Goal: Task Accomplishment & Management: Use online tool/utility

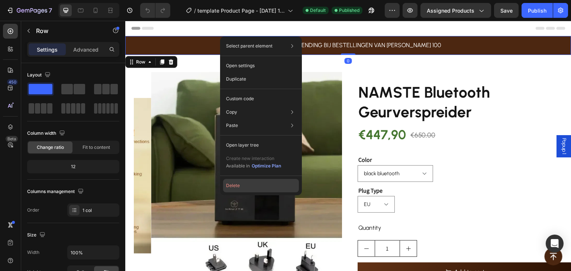
click at [252, 186] on button "Delete" at bounding box center [261, 185] width 76 height 13
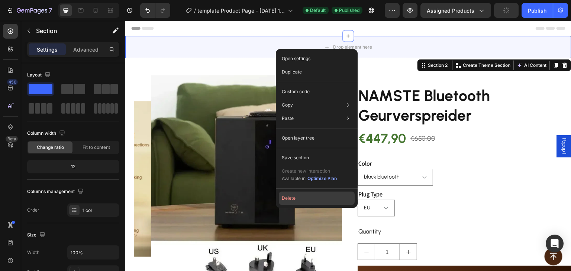
click at [289, 198] on button "Delete" at bounding box center [317, 198] width 76 height 13
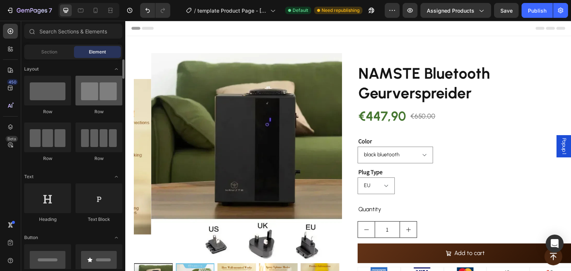
click at [96, 9] on icon at bounding box center [95, 10] width 7 height 7
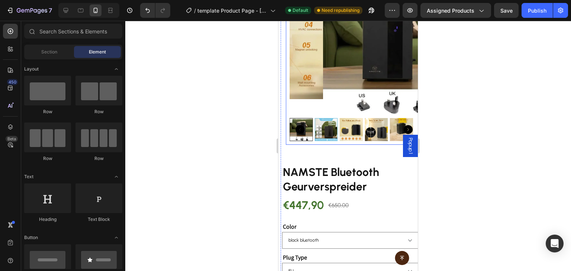
scroll to position [74, 0]
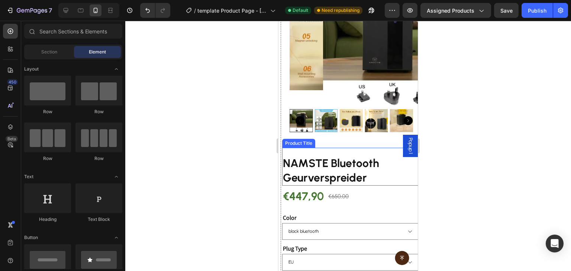
click at [331, 155] on h2 "NAMSTE Bluetooth Geurverspreider" at bounding box center [350, 170] width 136 height 30
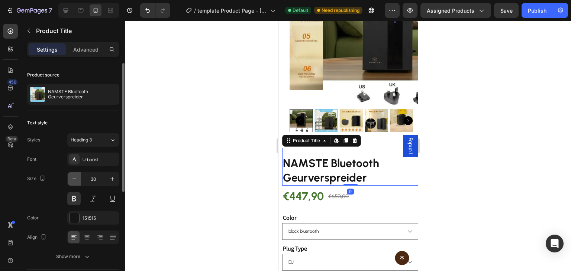
click at [73, 177] on icon "button" at bounding box center [74, 178] width 7 height 7
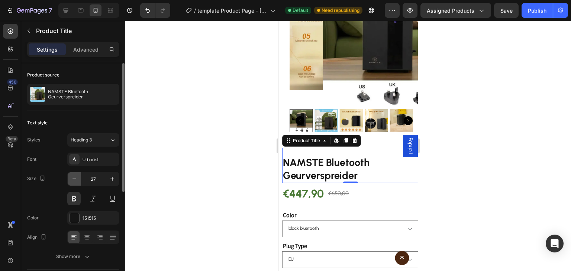
click at [73, 177] on icon "button" at bounding box center [74, 178] width 7 height 7
click at [73, 176] on icon "button" at bounding box center [74, 178] width 7 height 7
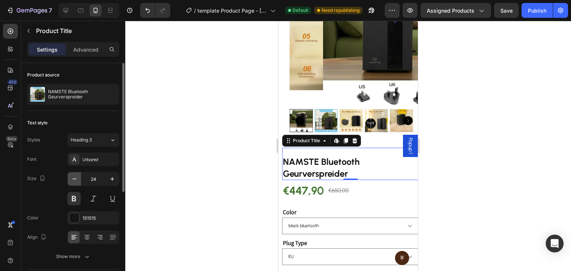
click at [73, 176] on icon "button" at bounding box center [74, 178] width 7 height 7
type input "23"
click at [75, 198] on button at bounding box center [73, 198] width 13 height 13
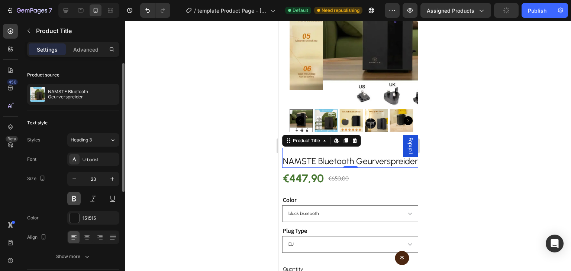
click at [75, 198] on button at bounding box center [73, 198] width 13 height 13
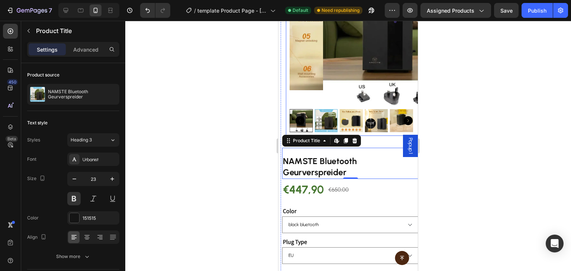
click at [369, 122] on img at bounding box center [376, 120] width 23 height 23
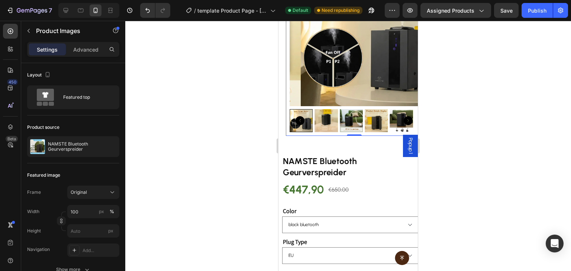
click at [314, 109] on img at bounding box center [325, 120] width 23 height 23
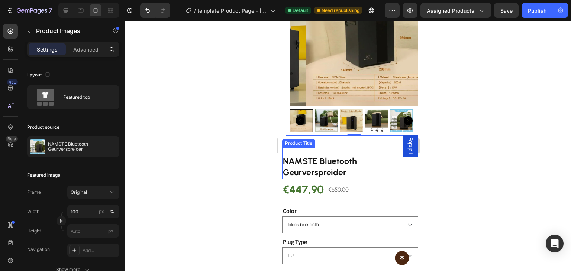
scroll to position [0, 0]
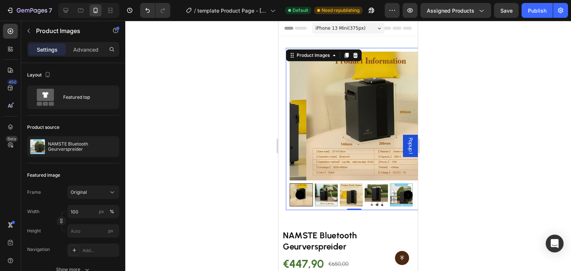
click at [342, 130] on img at bounding box center [370, 116] width 129 height 129
click at [91, 55] on div "Settings Advanced" at bounding box center [73, 49] width 92 height 15
click at [92, 51] on p "Advanced" at bounding box center [85, 50] width 25 height 8
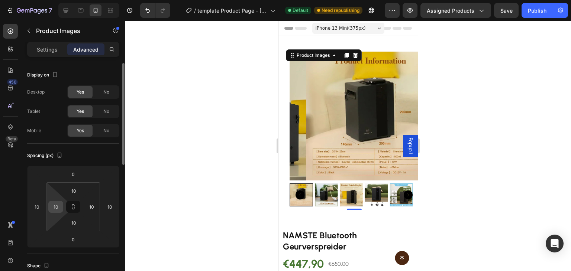
click at [56, 201] on input "10" at bounding box center [55, 206] width 11 height 11
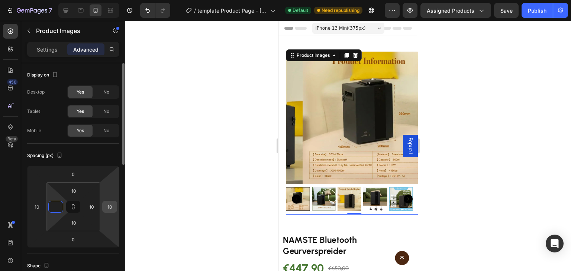
type input "0"
click at [106, 210] on input "10" at bounding box center [109, 206] width 11 height 11
type input "0"
drag, startPoint x: 72, startPoint y: 210, endPoint x: 94, endPoint y: 203, distance: 23.0
click at [79, 206] on button at bounding box center [73, 207] width 14 height 12
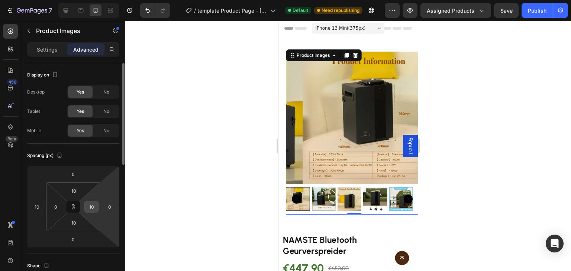
click at [94, 203] on input "10" at bounding box center [91, 206] width 11 height 11
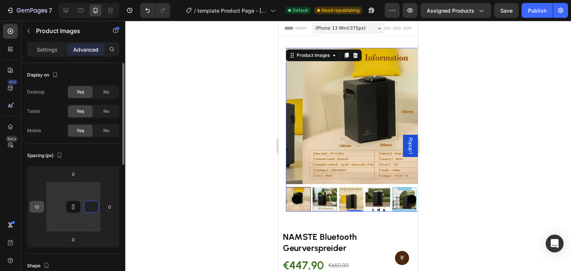
click at [40, 207] on input "10" at bounding box center [36, 206] width 11 height 11
type input "1"
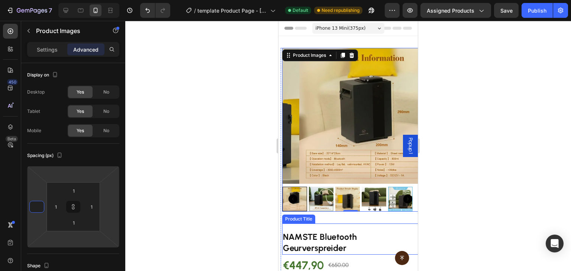
drag, startPoint x: 387, startPoint y: 234, endPoint x: 387, endPoint y: 230, distance: 3.7
click at [387, 235] on h2 "NAMSTE Bluetooth Geurverspreider" at bounding box center [350, 243] width 136 height 24
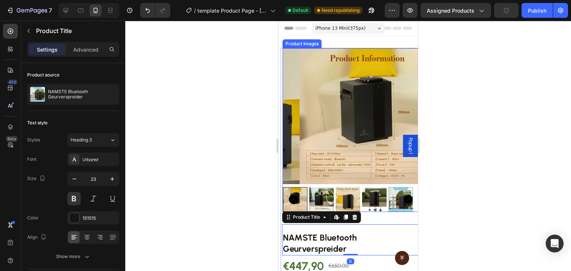
click at [329, 113] on img at bounding box center [368, 117] width 136 height 136
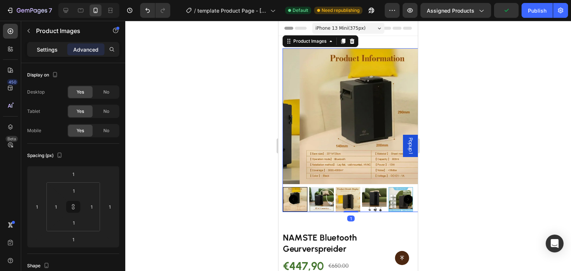
click at [50, 49] on p "Settings" at bounding box center [47, 50] width 21 height 8
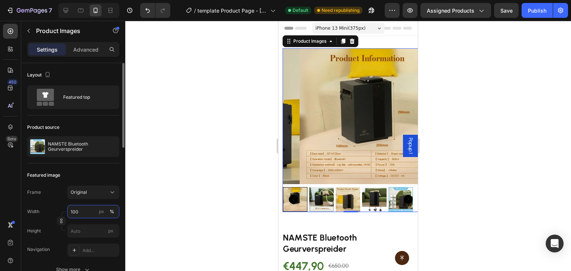
click at [81, 216] on input "100" at bounding box center [93, 211] width 52 height 13
click at [100, 216] on button "px" at bounding box center [101, 211] width 9 height 9
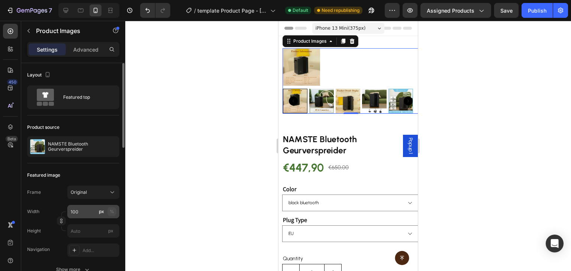
click at [112, 214] on div "%" at bounding box center [112, 212] width 4 height 7
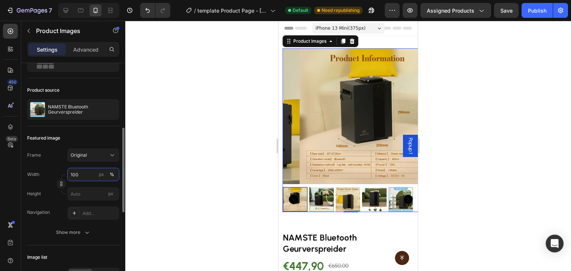
scroll to position [74, 0]
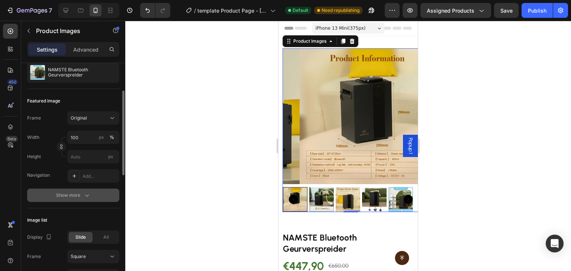
click at [83, 192] on icon "button" at bounding box center [86, 195] width 7 height 7
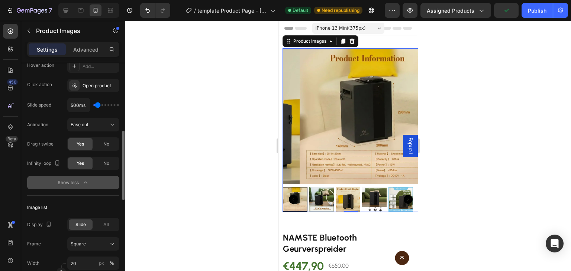
scroll to position [297, 0]
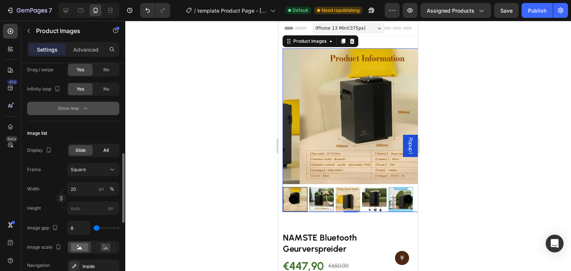
click at [104, 152] on span "All" at bounding box center [106, 150] width 6 height 7
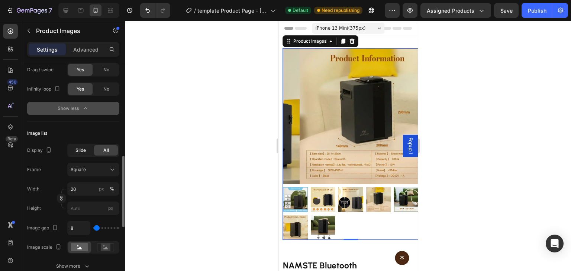
click at [85, 155] on div "Slide" at bounding box center [81, 150] width 24 height 10
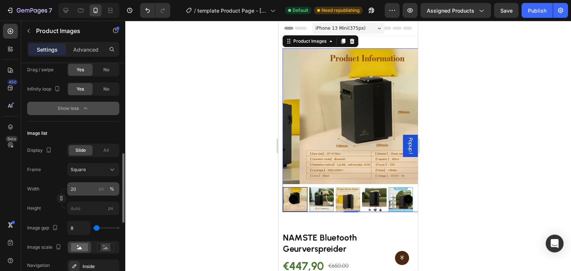
scroll to position [409, 0]
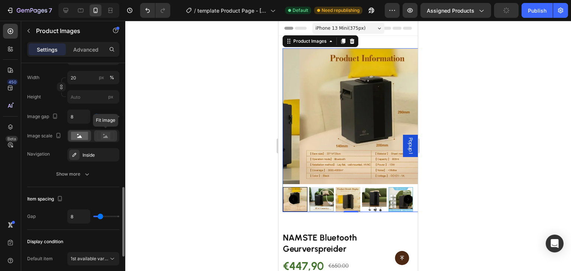
click at [103, 140] on div at bounding box center [105, 135] width 23 height 11
click at [80, 136] on icon at bounding box center [79, 136] width 5 height 3
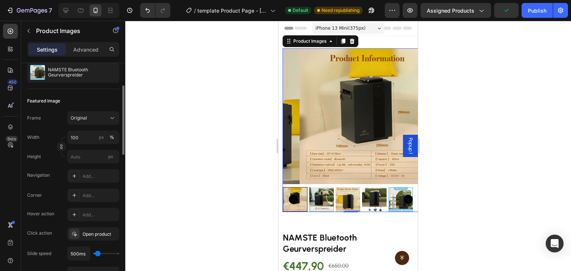
scroll to position [0, 0]
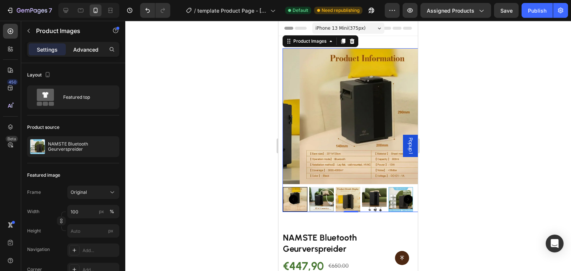
click at [85, 50] on p "Advanced" at bounding box center [85, 50] width 25 height 8
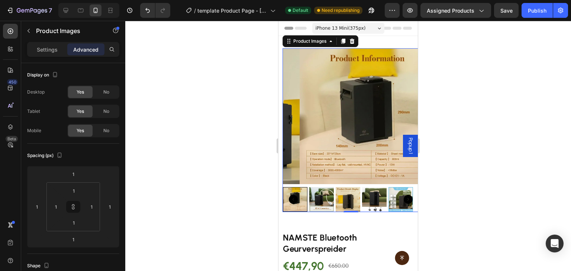
click at [351, 216] on div "1" at bounding box center [350, 219] width 7 height 6
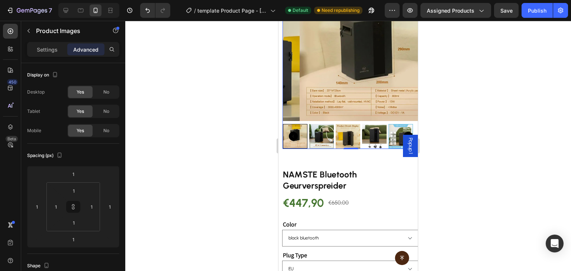
scroll to position [74, 0]
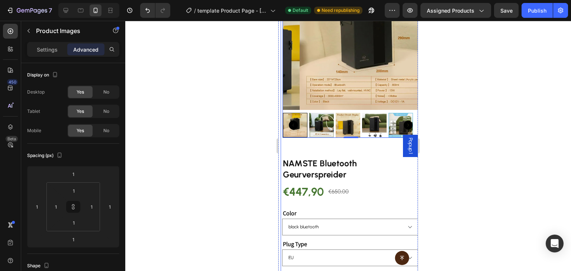
click at [290, 144] on div "NAMSTE Bluetooth Geurverspreider Product Title €447,90 Product Price Product Pr…" at bounding box center [350, 271] width 136 height 255
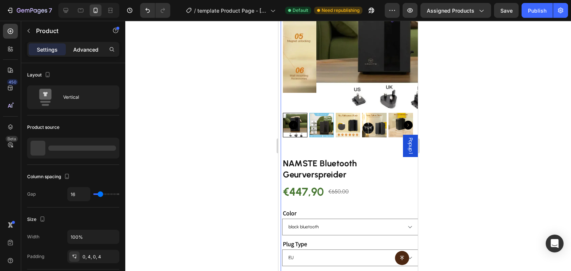
click at [94, 47] on p "Advanced" at bounding box center [85, 50] width 25 height 8
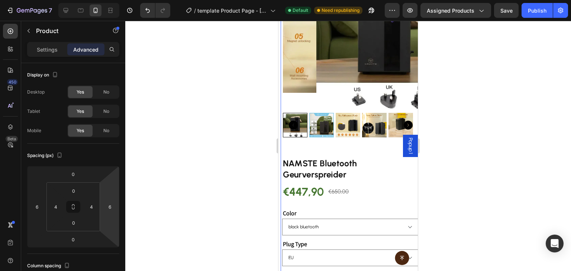
click at [104, 0] on html "7 / template Product Page - [DATE] 15:10:27 Default Need republishing Preview A…" at bounding box center [285, 0] width 571 height 0
type input "0"
click at [85, 205] on div "4" at bounding box center [91, 207] width 15 height 12
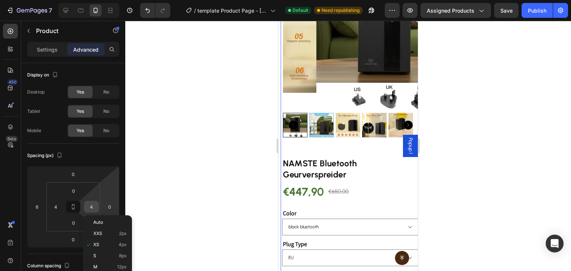
click at [91, 205] on input "4" at bounding box center [91, 206] width 11 height 11
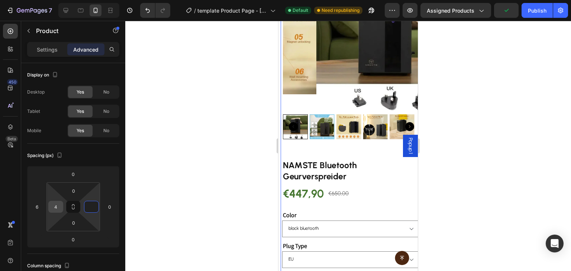
type input "0"
click at [60, 207] on input "4" at bounding box center [55, 206] width 11 height 11
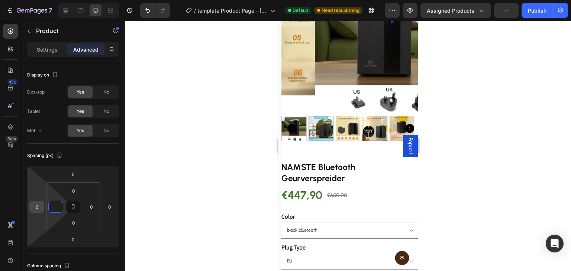
type input "0"
click at [42, 206] on input "6" at bounding box center [36, 206] width 11 height 11
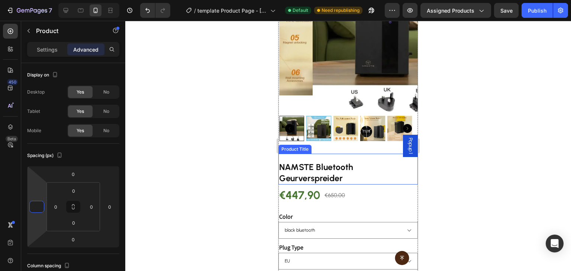
click at [315, 165] on h2 "NAMSTE Bluetooth Geurverspreider" at bounding box center [347, 173] width 139 height 24
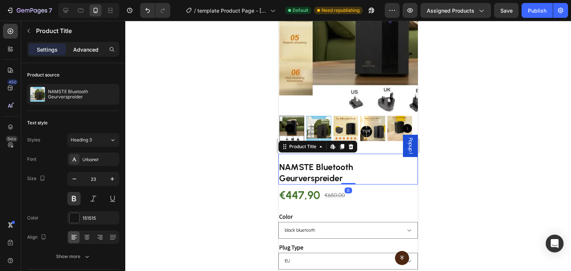
click at [95, 43] on div "Advanced" at bounding box center [85, 49] width 37 height 12
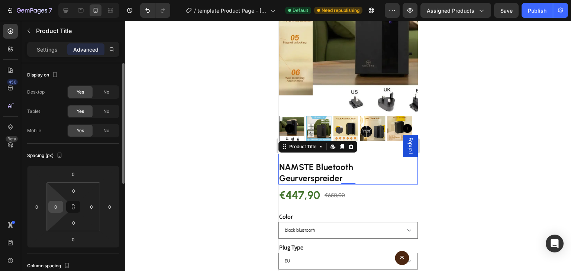
click at [62, 209] on div "0" at bounding box center [55, 207] width 15 height 12
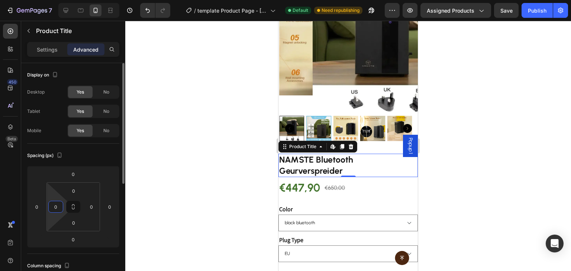
click at [58, 204] on input "0" at bounding box center [55, 206] width 11 height 11
type input "20"
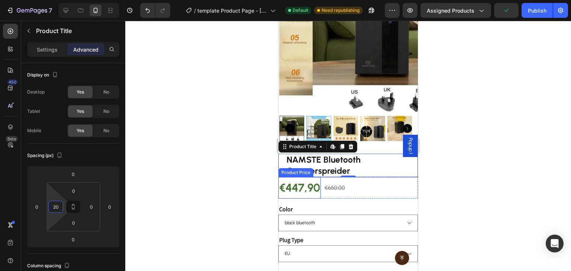
click at [308, 185] on div "€447,90" at bounding box center [299, 188] width 42 height 22
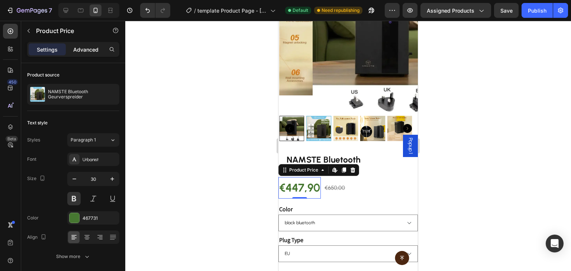
click at [87, 53] on p "Advanced" at bounding box center [85, 50] width 25 height 8
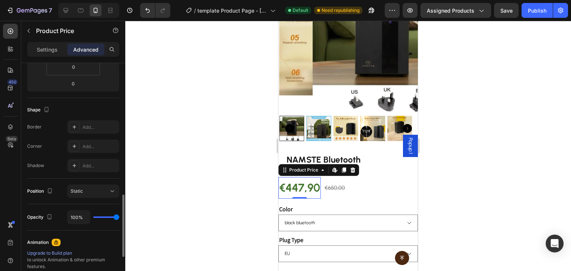
scroll to position [372, 0]
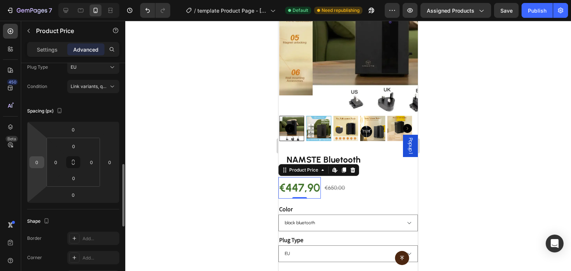
click at [39, 159] on input "0" at bounding box center [36, 162] width 11 height 11
type input "20"
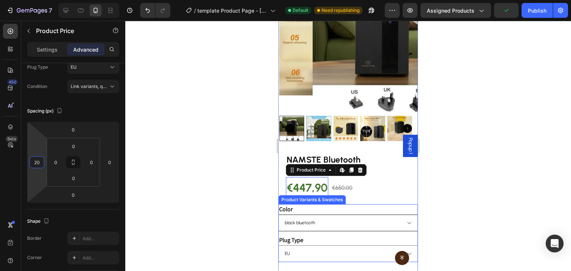
click at [284, 215] on select "black bluetooth" at bounding box center [347, 223] width 139 height 17
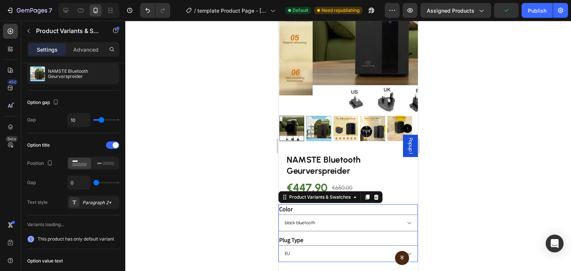
scroll to position [0, 0]
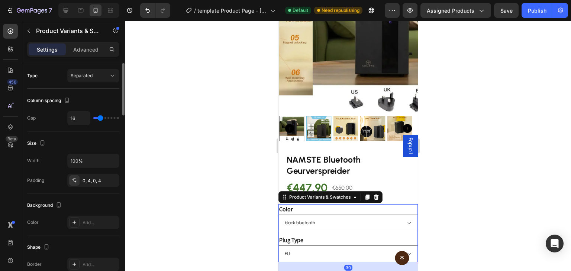
click at [285, 204] on legend "Color" at bounding box center [285, 209] width 15 height 10
click at [300, 204] on div "Color black bluetooth" at bounding box center [347, 217] width 139 height 27
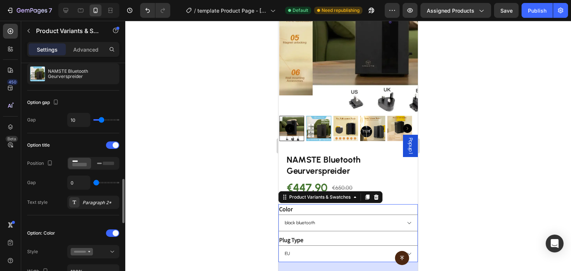
scroll to position [446, 0]
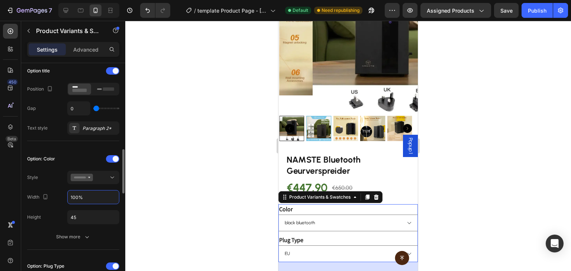
click at [98, 193] on input "100%" at bounding box center [93, 197] width 51 height 13
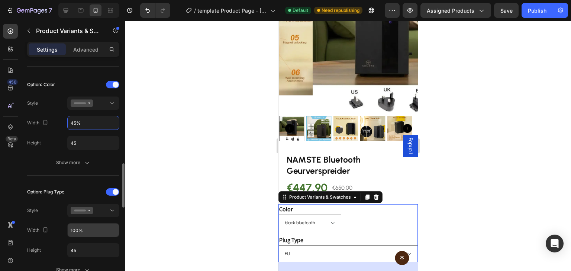
click at [89, 226] on input "100%" at bounding box center [93, 230] width 51 height 13
type input "100%"
click at [90, 51] on p "Advanced" at bounding box center [85, 50] width 25 height 8
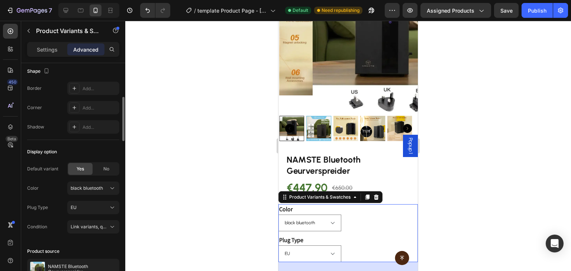
scroll to position [0, 0]
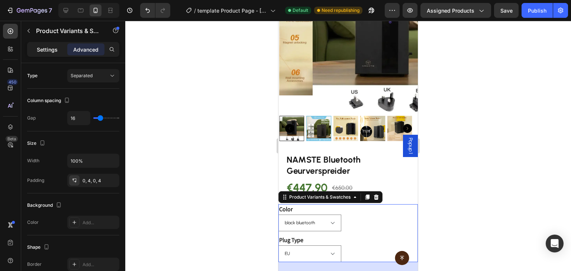
click at [45, 46] on p "Settings" at bounding box center [47, 50] width 21 height 8
click at [89, 49] on p "Advanced" at bounding box center [85, 50] width 25 height 8
click at [55, 52] on p "Settings" at bounding box center [47, 50] width 21 height 8
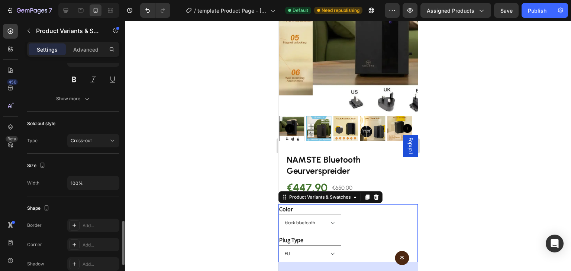
scroll to position [855, 0]
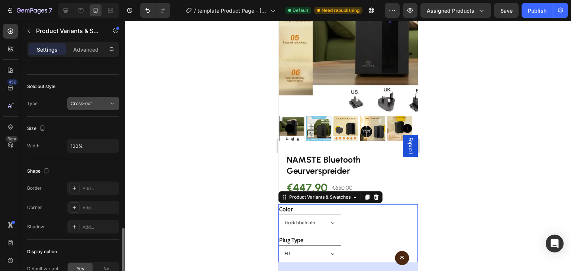
click at [91, 101] on span "Cross-out" at bounding box center [81, 104] width 21 height 6
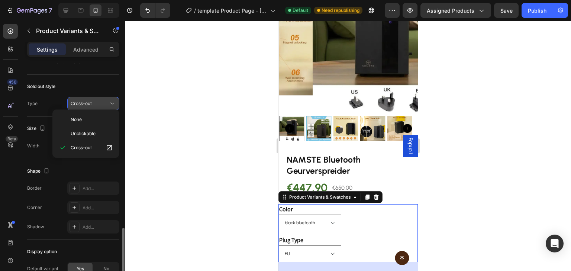
click at [91, 101] on span "Cross-out" at bounding box center [81, 104] width 21 height 6
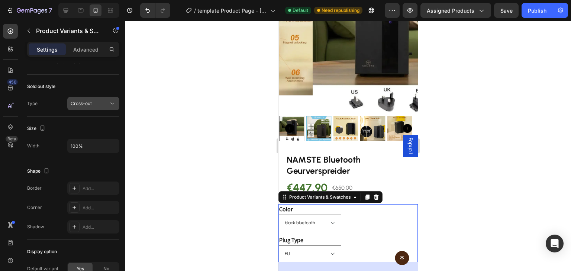
scroll to position [957, 0]
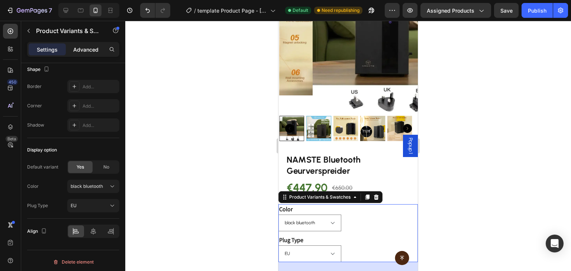
click at [83, 45] on div "Advanced" at bounding box center [85, 49] width 37 height 12
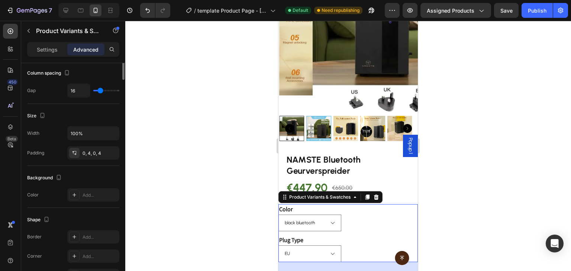
scroll to position [0, 0]
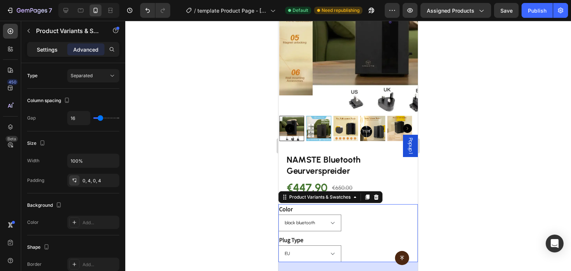
click at [52, 49] on p "Settings" at bounding box center [47, 50] width 21 height 8
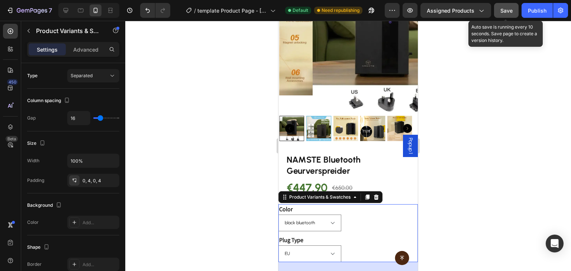
click at [511, 11] on span "Save" at bounding box center [506, 10] width 12 height 6
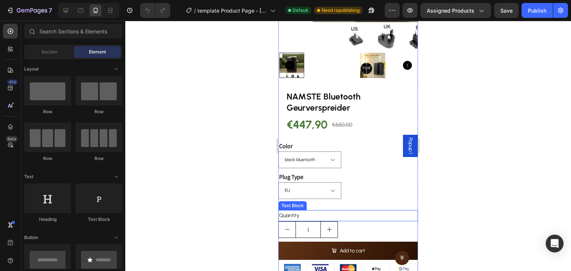
scroll to position [112, 0]
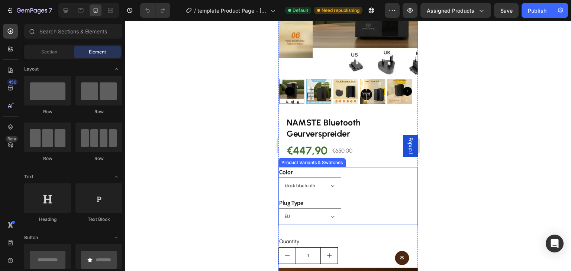
click at [345, 178] on div "black bluetooth" at bounding box center [347, 186] width 139 height 17
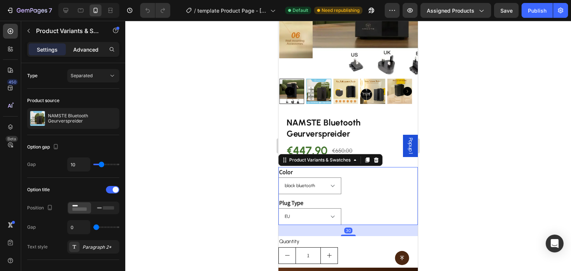
click at [83, 52] on p "Advanced" at bounding box center [85, 50] width 25 height 8
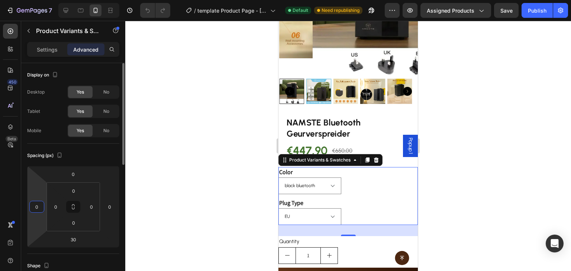
click at [39, 204] on input "0" at bounding box center [36, 206] width 11 height 11
drag, startPoint x: 39, startPoint y: 205, endPoint x: 35, endPoint y: 206, distance: 4.5
click at [35, 206] on input "20" at bounding box center [36, 206] width 11 height 11
type input "15"
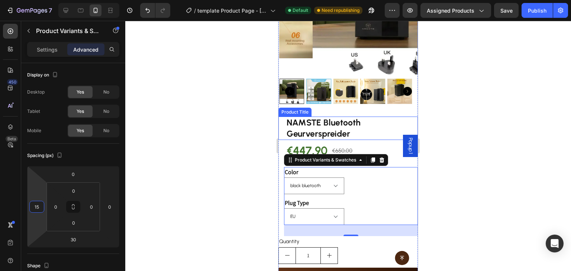
click at [306, 123] on h2 "NAMSTE Bluetooth Geurverspreider" at bounding box center [352, 129] width 132 height 24
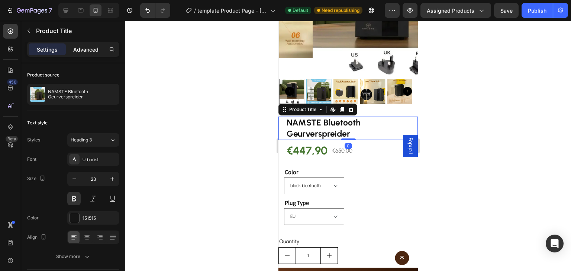
click at [93, 45] on div "Advanced" at bounding box center [85, 49] width 37 height 12
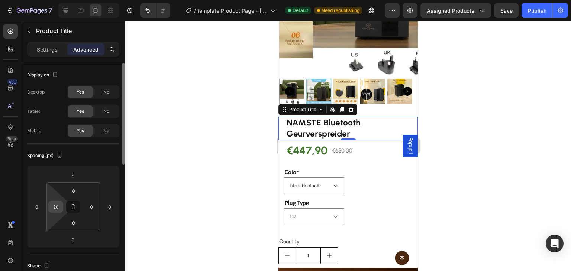
click at [56, 206] on input "20" at bounding box center [55, 206] width 11 height 11
type input "0"
click at [36, 204] on input "0" at bounding box center [36, 206] width 11 height 11
type input "15"
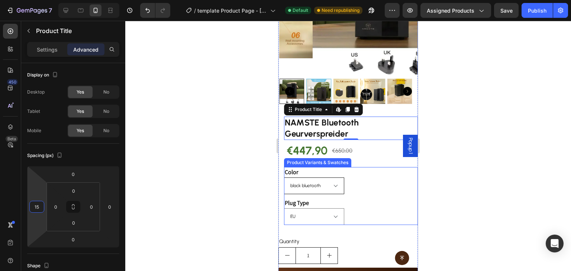
click at [293, 178] on select "black bluetooth" at bounding box center [314, 186] width 60 height 17
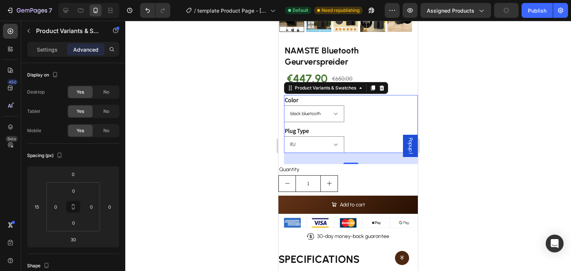
scroll to position [186, 0]
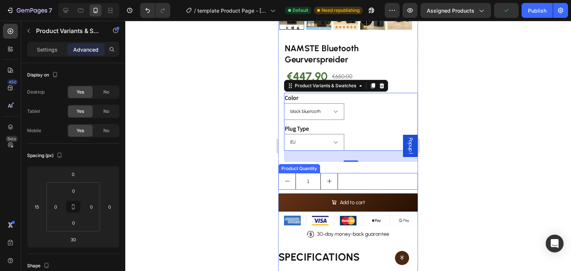
click at [356, 175] on div "1" at bounding box center [347, 181] width 139 height 17
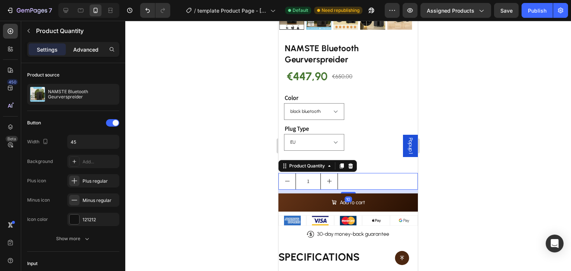
click at [88, 46] on p "Advanced" at bounding box center [85, 50] width 25 height 8
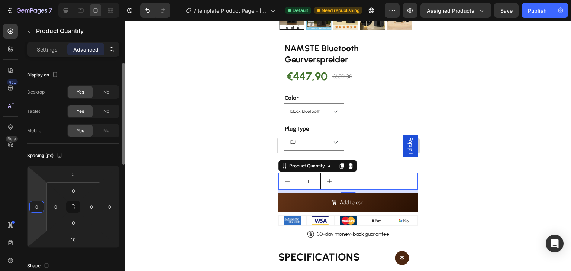
click at [38, 203] on input "0" at bounding box center [36, 206] width 11 height 11
type input "15"
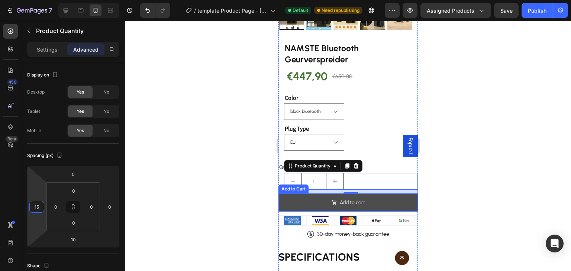
click at [313, 203] on button "Add to cart" at bounding box center [347, 203] width 139 height 18
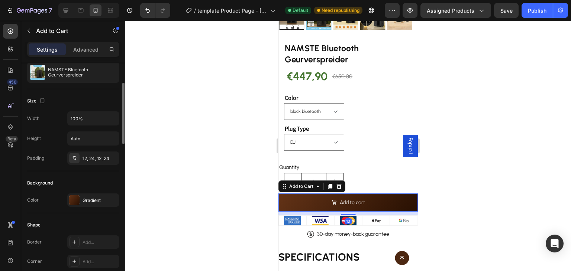
scroll to position [37, 0]
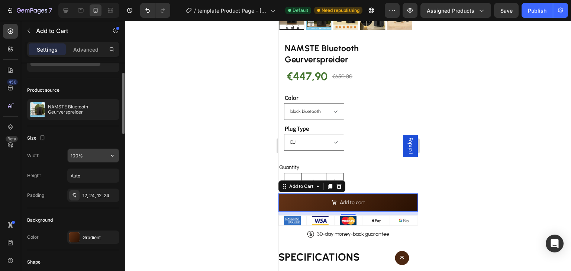
click at [88, 161] on input "100%" at bounding box center [93, 155] width 51 height 13
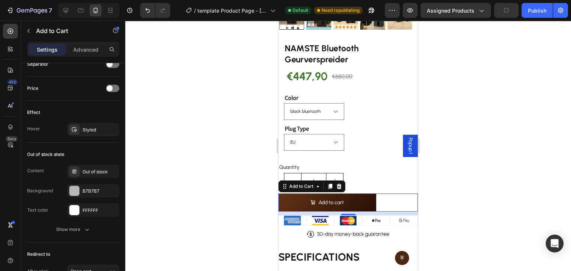
scroll to position [624, 0]
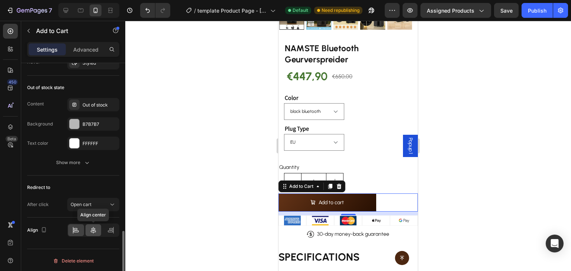
click at [91, 231] on icon at bounding box center [93, 230] width 7 height 7
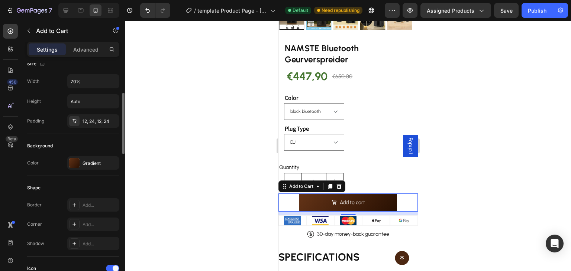
scroll to position [37, 0]
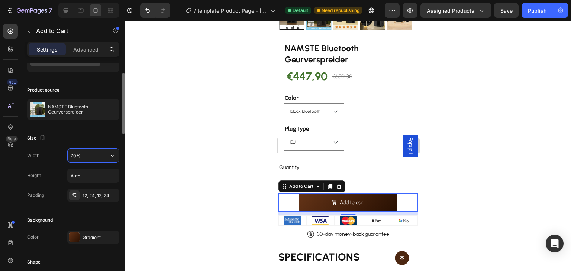
click at [92, 159] on input "70%" at bounding box center [93, 155] width 51 height 13
click at [92, 159] on input "80%" at bounding box center [93, 155] width 51 height 13
drag, startPoint x: 92, startPoint y: 159, endPoint x: 67, endPoint y: 159, distance: 25.3
click at [67, 159] on div "Width 80%" at bounding box center [73, 156] width 92 height 14
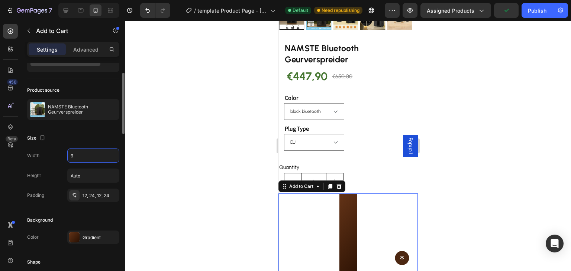
type input "90"
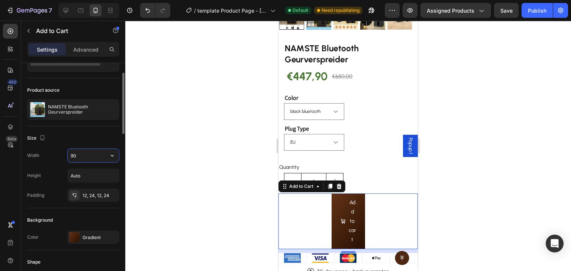
click at [78, 153] on input "90" at bounding box center [93, 155] width 51 height 13
drag, startPoint x: 85, startPoint y: 159, endPoint x: 58, endPoint y: 159, distance: 26.8
click at [58, 159] on div "Width 90" at bounding box center [73, 156] width 92 height 14
click at [113, 157] on icon "button" at bounding box center [112, 155] width 7 height 7
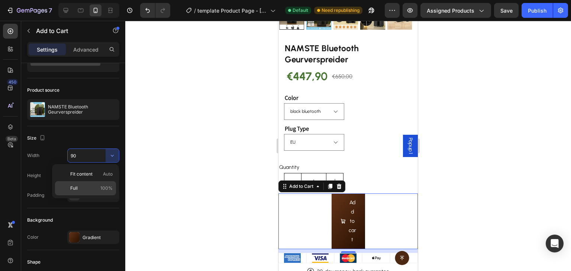
click at [99, 182] on div "Full 100%" at bounding box center [85, 188] width 61 height 14
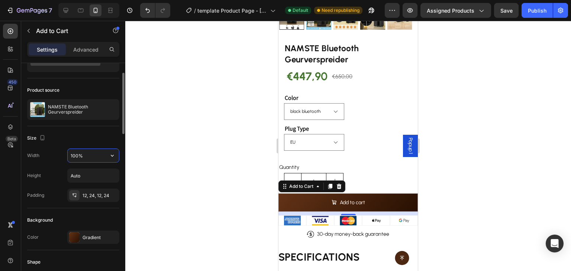
click at [76, 155] on input "100%" at bounding box center [93, 155] width 51 height 13
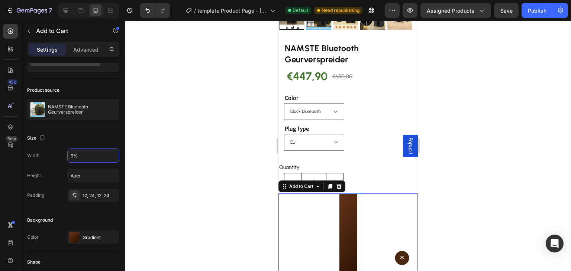
type input "90%"
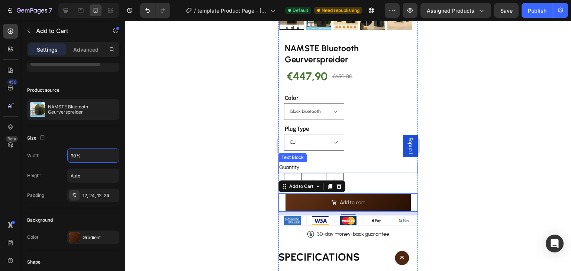
click at [369, 167] on div "Quantity" at bounding box center [347, 167] width 139 height 11
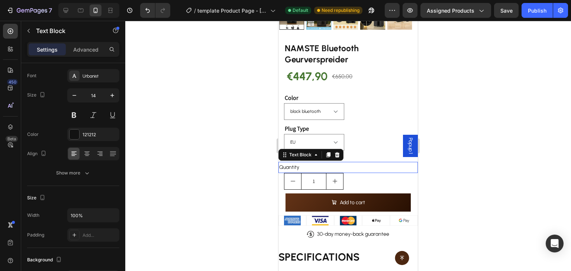
scroll to position [0, 0]
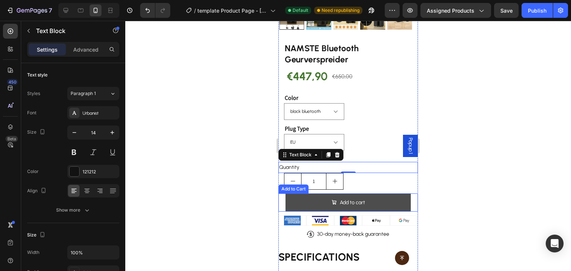
click at [293, 194] on button "Add to cart" at bounding box center [348, 203] width 126 height 18
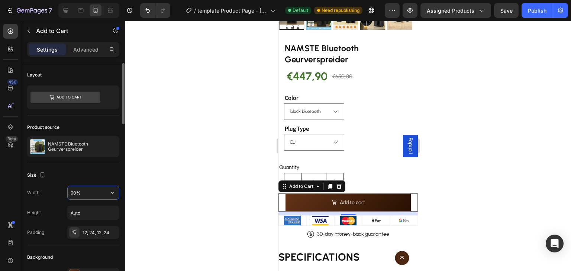
click at [85, 190] on input "90%" at bounding box center [93, 192] width 51 height 13
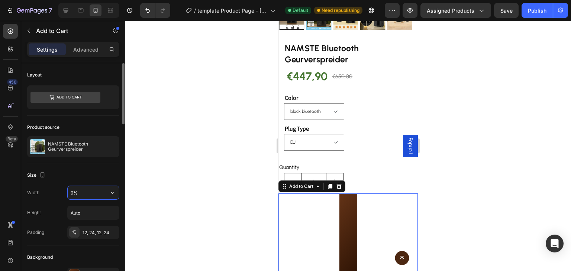
type input "95%"
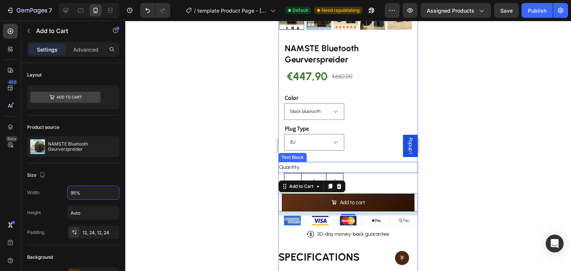
click at [365, 167] on div "Quantity" at bounding box center [347, 167] width 139 height 11
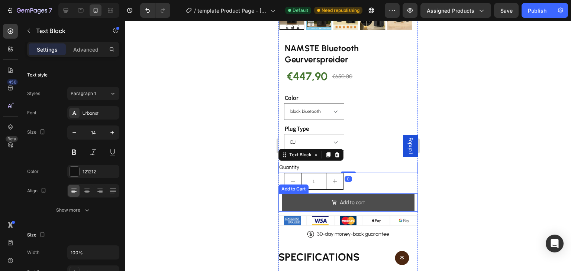
click at [302, 194] on button "Add to cart" at bounding box center [348, 203] width 132 height 18
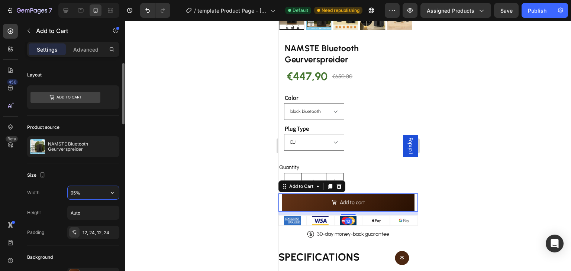
click at [78, 191] on input "95%" at bounding box center [93, 192] width 51 height 13
type input "92%"
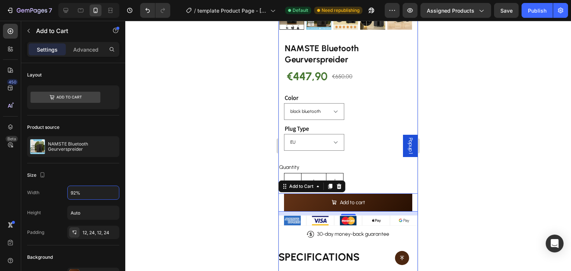
click at [335, 145] on div "NAMSTE Bluetooth Geurverspreider Product Title €447,90 Product Price Product Pr…" at bounding box center [347, 160] width 139 height 248
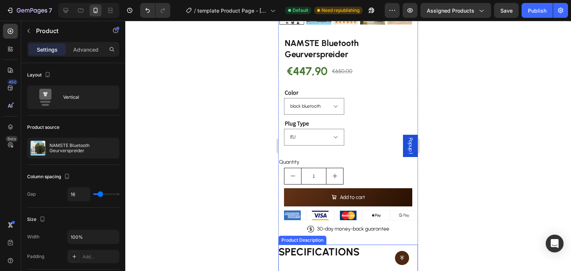
scroll to position [186, 0]
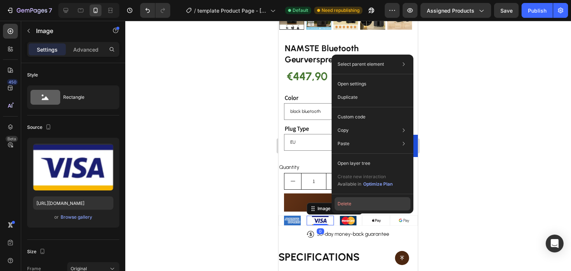
click at [348, 204] on button "Delete" at bounding box center [373, 203] width 76 height 13
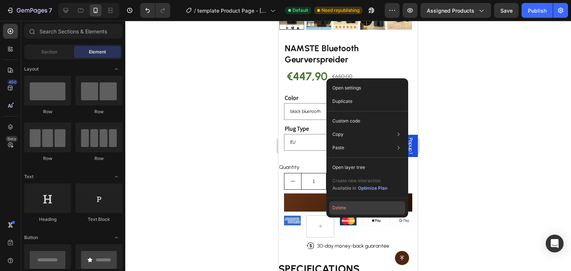
click at [342, 206] on button "Delete" at bounding box center [367, 207] width 76 height 13
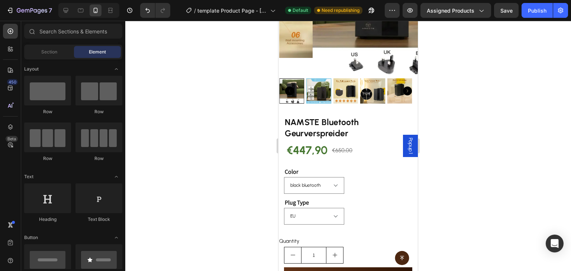
scroll to position [74, 0]
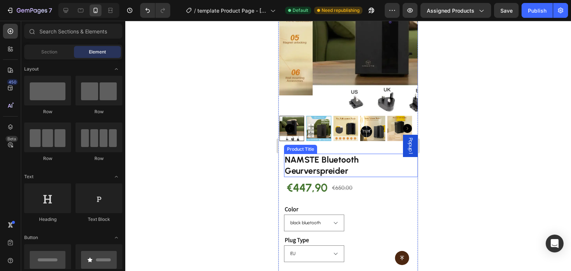
click at [298, 154] on h2 "NAMSTE Bluetooth Geurverspreider" at bounding box center [351, 166] width 134 height 24
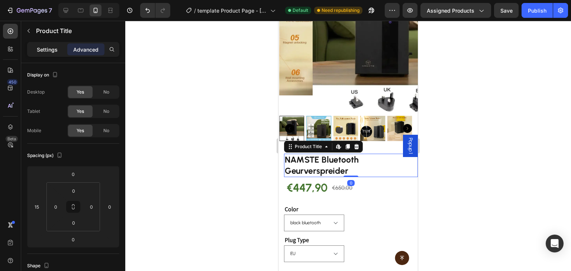
click at [45, 45] on div "Settings" at bounding box center [47, 49] width 37 height 12
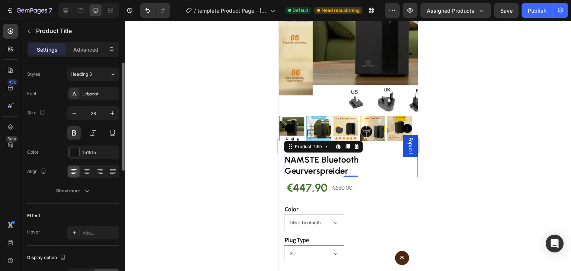
scroll to position [29, 0]
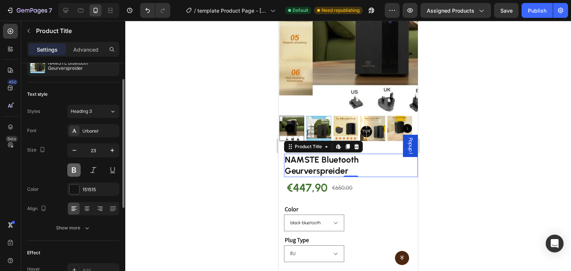
click at [76, 169] on button at bounding box center [73, 170] width 13 height 13
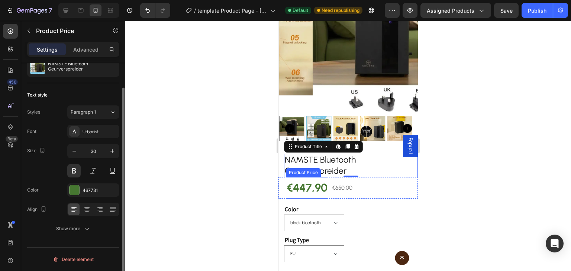
click at [307, 181] on div "€447,90" at bounding box center [307, 188] width 42 height 22
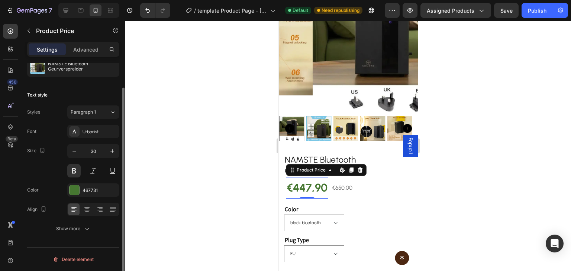
scroll to position [0, 0]
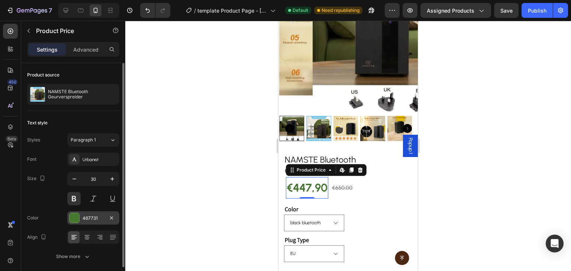
click at [73, 221] on div at bounding box center [75, 218] width 10 height 10
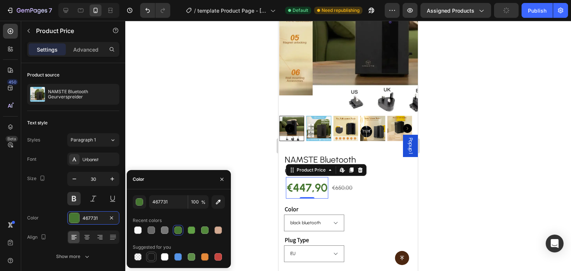
click at [148, 259] on div at bounding box center [151, 257] width 7 height 7
click at [138, 206] on button "button" at bounding box center [139, 202] width 13 height 13
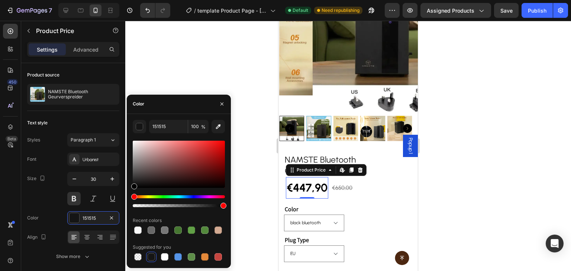
drag, startPoint x: 133, startPoint y: 185, endPoint x: 130, endPoint y: 189, distance: 5.1
click at [130, 189] on div "151515 100 % Recent colors Suggested for you" at bounding box center [179, 191] width 104 height 142
type input "000000"
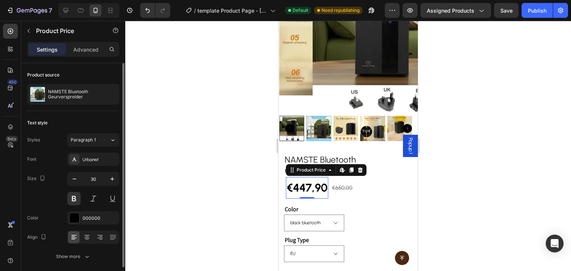
click at [52, 197] on div "Size 30" at bounding box center [73, 188] width 92 height 33
click at [339, 183] on div "€650,00" at bounding box center [342, 189] width 22 height 12
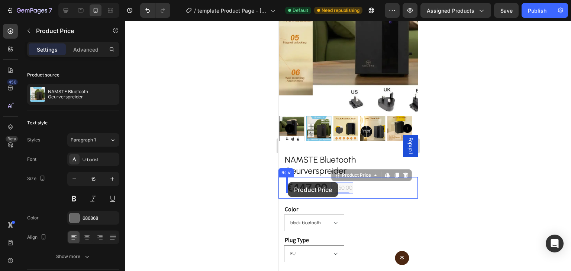
drag, startPoint x: 336, startPoint y: 170, endPoint x: 288, endPoint y: 183, distance: 49.6
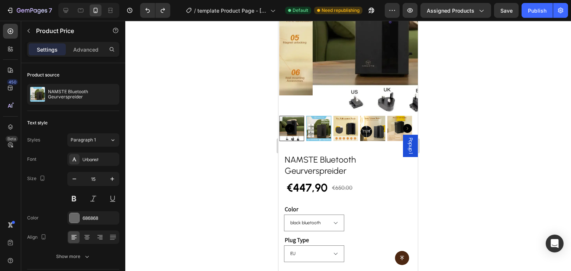
click at [344, 188] on div "€650,00" at bounding box center [342, 189] width 22 height 12
click at [345, 183] on div "€650,00" at bounding box center [342, 189] width 22 height 12
click at [340, 183] on div "€650,00" at bounding box center [342, 189] width 22 height 12
click at [312, 181] on div "€447,90" at bounding box center [307, 188] width 42 height 22
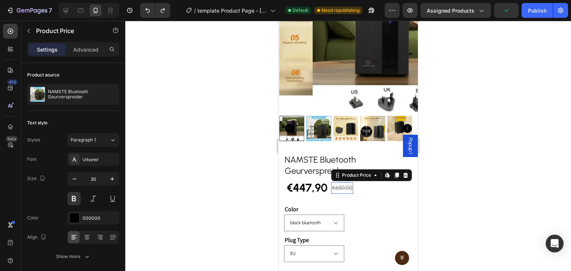
click at [338, 183] on div "€650,00" at bounding box center [342, 189] width 22 height 12
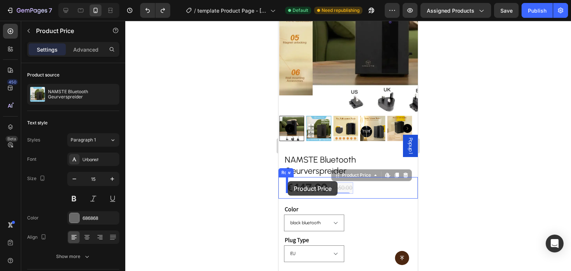
drag, startPoint x: 338, startPoint y: 182, endPoint x: 288, endPoint y: 181, distance: 50.6
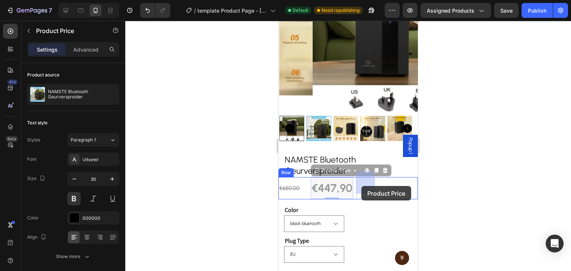
drag, startPoint x: 327, startPoint y: 183, endPoint x: 361, endPoint y: 186, distance: 34.0
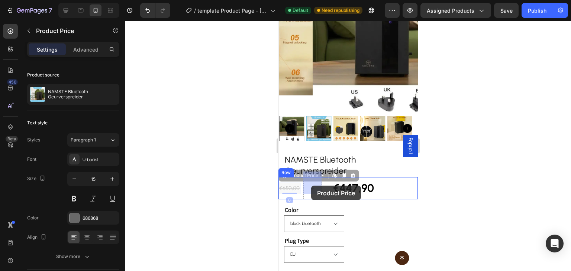
drag, startPoint x: 291, startPoint y: 182, endPoint x: 311, endPoint y: 186, distance: 19.8
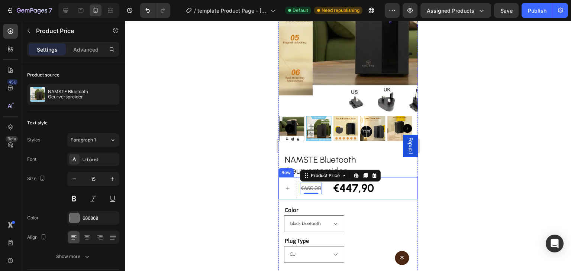
click at [287, 169] on div "Row" at bounding box center [286, 172] width 12 height 7
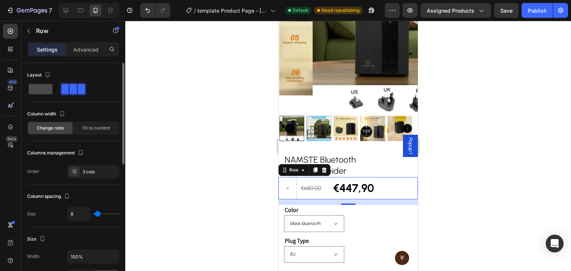
click at [49, 88] on span at bounding box center [41, 89] width 24 height 10
type input "0"
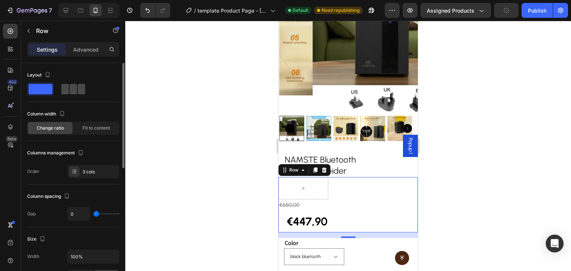
click at [72, 87] on span at bounding box center [73, 89] width 7 height 10
type input "8"
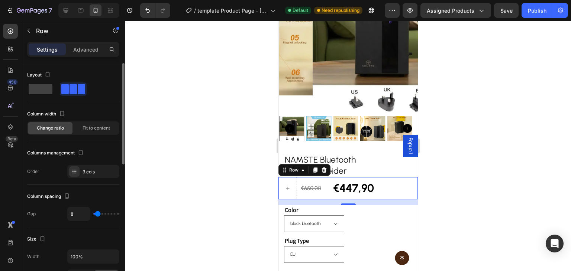
click at [72, 87] on span at bounding box center [73, 89] width 7 height 10
click at [43, 88] on span at bounding box center [41, 89] width 24 height 10
type input "0"
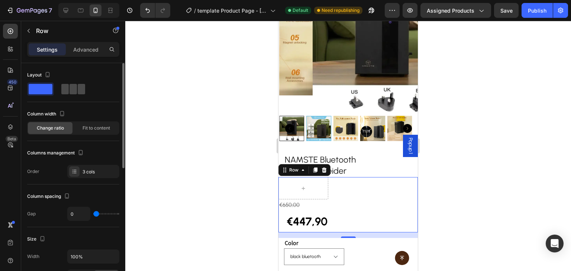
click at [73, 83] on div at bounding box center [73, 89] width 27 height 13
type input "8"
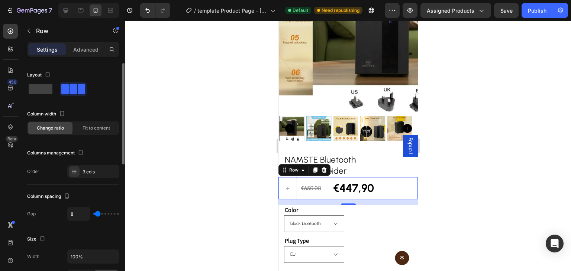
type input "0"
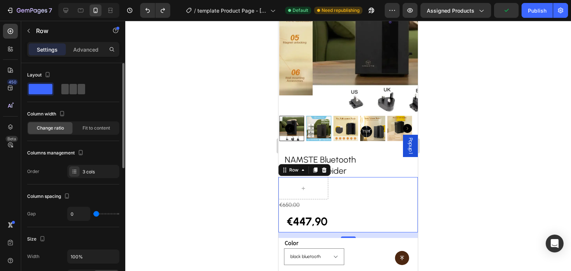
type input "8"
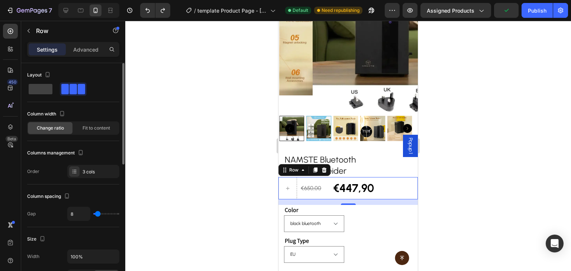
type input "0"
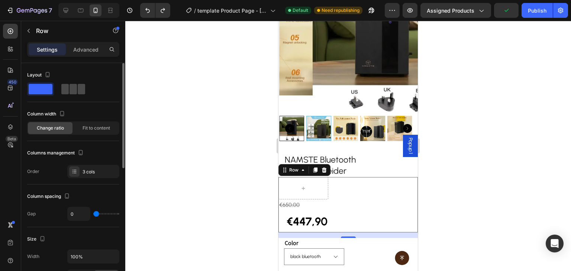
type input "8"
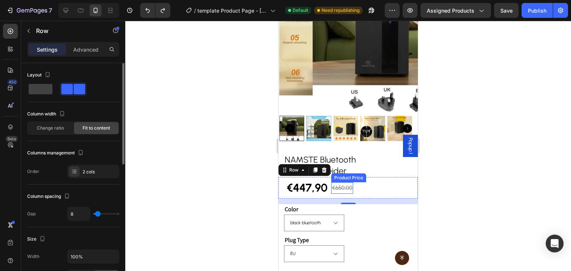
click at [335, 184] on div "€650,00" at bounding box center [342, 189] width 22 height 12
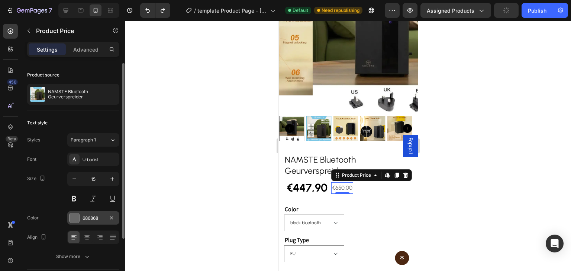
click at [80, 216] on div "686868" at bounding box center [93, 218] width 52 height 13
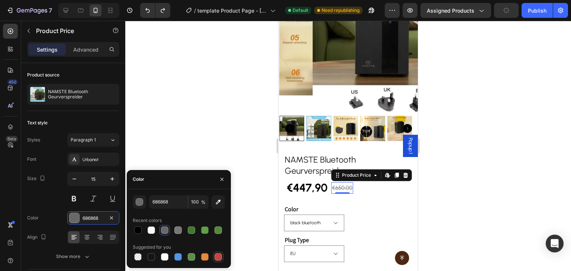
click at [218, 260] on div at bounding box center [217, 257] width 7 height 7
click at [144, 201] on button "button" at bounding box center [139, 202] width 13 height 13
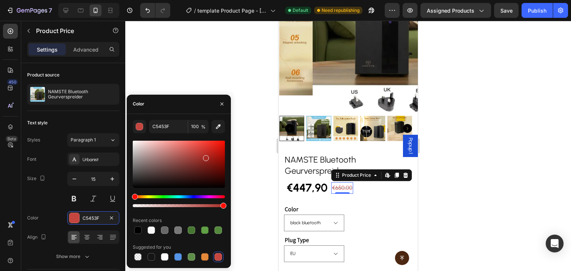
click at [205, 156] on div at bounding box center [179, 164] width 92 height 47
click at [214, 156] on div at bounding box center [179, 164] width 92 height 47
type input "A81D15"
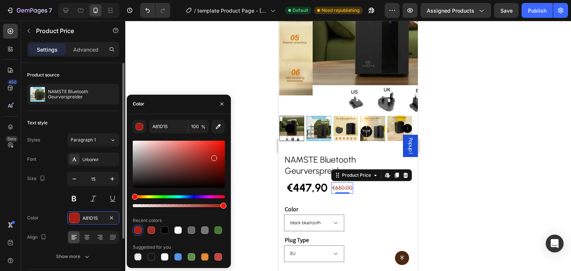
scroll to position [70, 0]
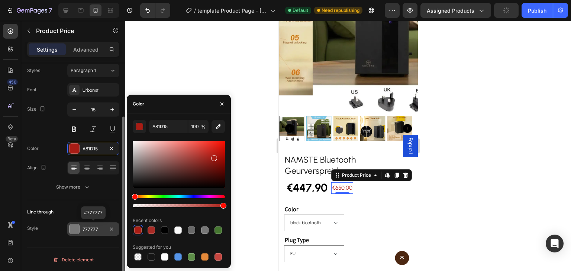
click at [79, 226] on div at bounding box center [75, 230] width 10 height 10
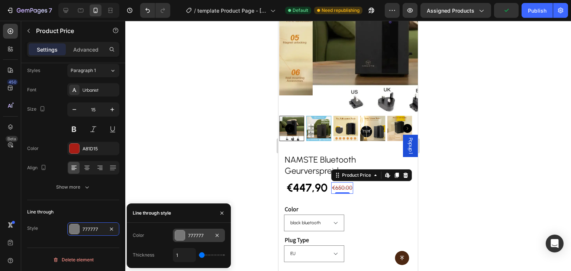
click at [180, 235] on div at bounding box center [180, 236] width 10 height 10
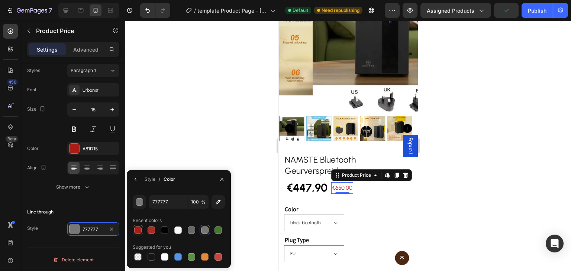
click at [139, 232] on div at bounding box center [137, 230] width 7 height 7
type input "A81D15"
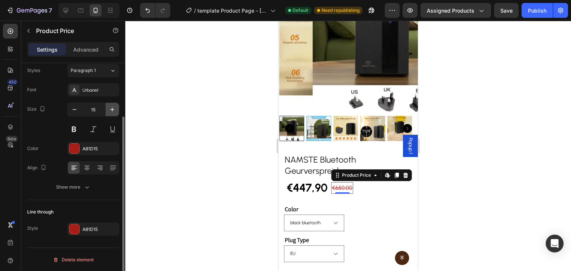
click at [113, 112] on icon "button" at bounding box center [112, 109] width 7 height 7
type input "17"
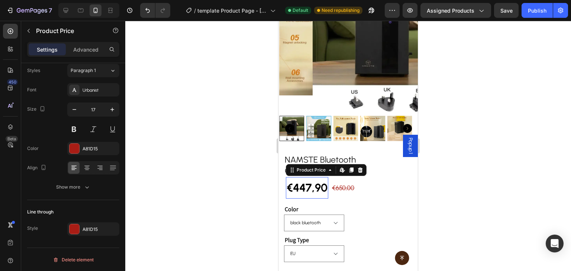
click at [312, 184] on div "€447,90" at bounding box center [307, 188] width 42 height 22
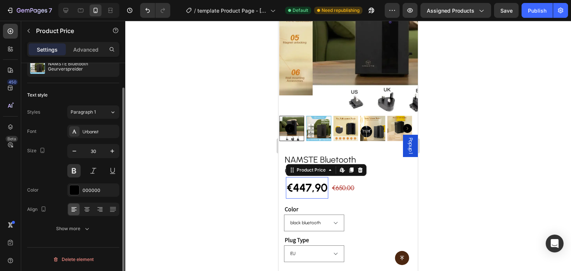
scroll to position [28, 0]
click at [77, 154] on icon "button" at bounding box center [74, 151] width 7 height 7
click at [73, 154] on icon "button" at bounding box center [74, 151] width 7 height 7
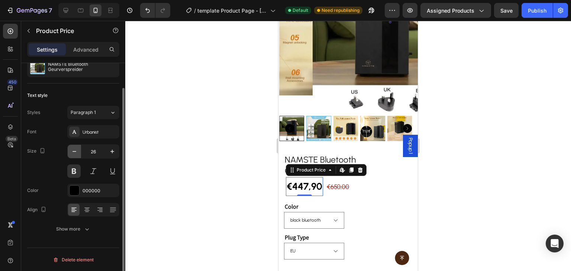
click at [77, 150] on icon "button" at bounding box center [74, 151] width 7 height 7
type input "25"
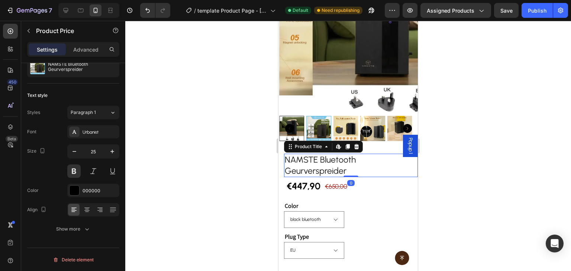
click at [313, 154] on h2 "NAMSTE Bluetooth Geurverspreider" at bounding box center [351, 166] width 134 height 24
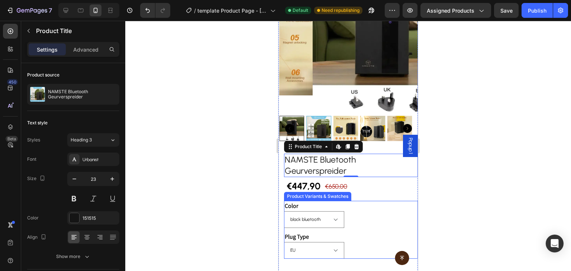
click at [353, 213] on div "black bluetooth" at bounding box center [351, 220] width 134 height 17
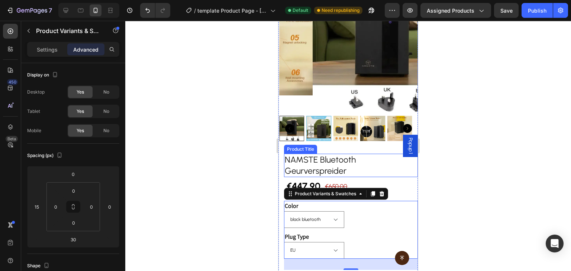
click at [362, 154] on h2 "NAMSTE Bluetooth Geurverspreider" at bounding box center [351, 166] width 134 height 24
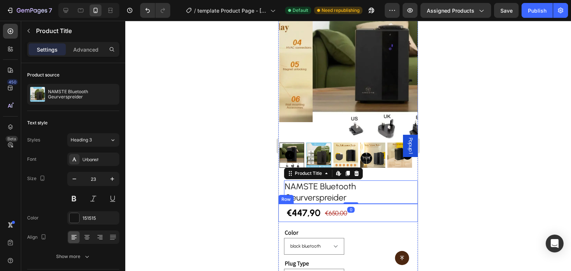
scroll to position [37, 0]
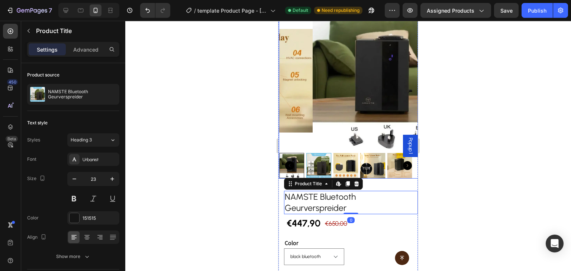
click at [387, 171] on img at bounding box center [399, 165] width 25 height 25
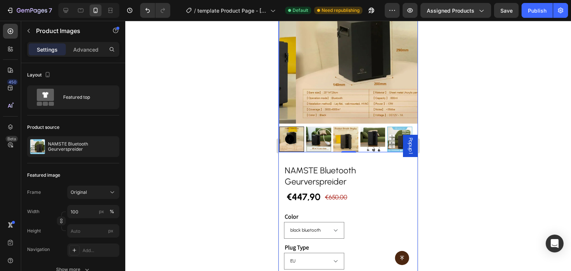
scroll to position [74, 0]
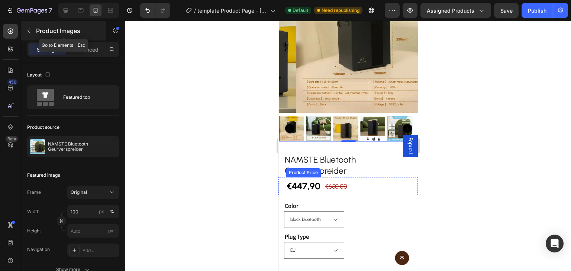
click at [39, 26] on div "Product Images" at bounding box center [63, 30] width 85 height 19
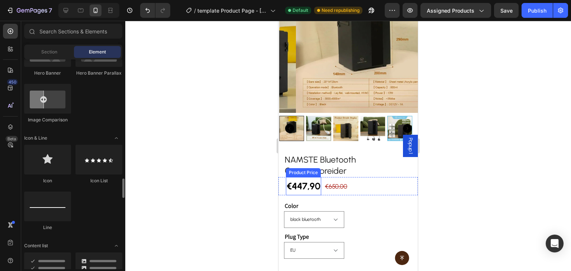
scroll to position [483, 0]
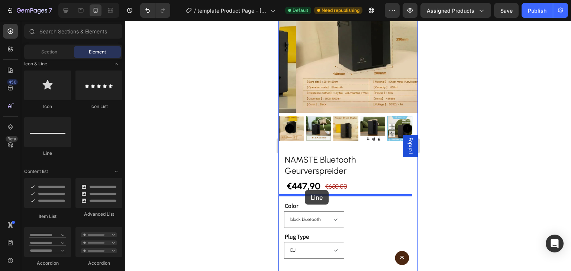
drag, startPoint x: 329, startPoint y: 155, endPoint x: 305, endPoint y: 190, distance: 42.3
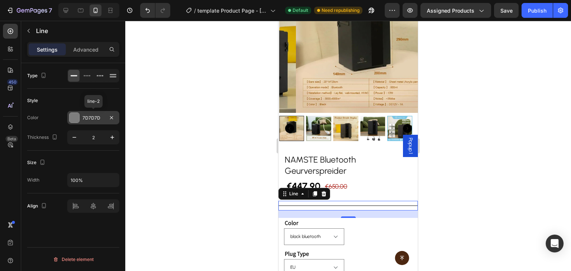
click at [75, 121] on div at bounding box center [75, 118] width 10 height 10
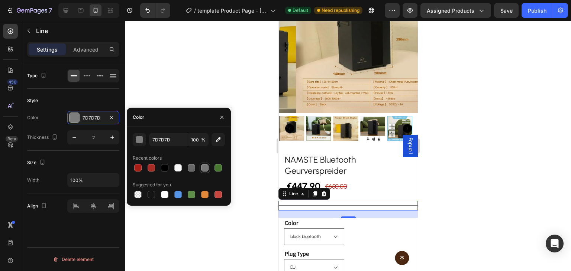
click at [204, 170] on div at bounding box center [204, 167] width 7 height 7
click at [141, 143] on div "button" at bounding box center [139, 139] width 7 height 7
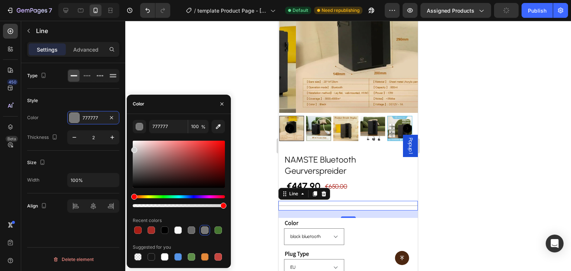
type input "D3D3D3"
drag, startPoint x: 136, startPoint y: 162, endPoint x: 127, endPoint y: 149, distance: 16.1
click at [127, 149] on div "D3D3D3 100 % Recent colors Suggested for you" at bounding box center [179, 191] width 104 height 142
click at [70, 136] on button "button" at bounding box center [74, 137] width 13 height 13
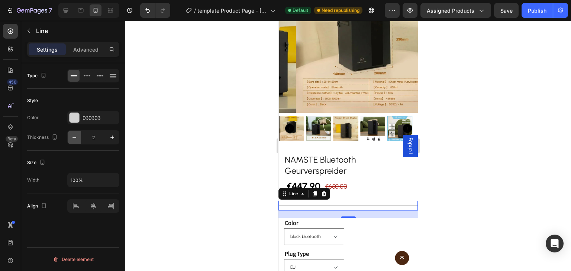
type input "1"
click at [81, 118] on div "D3D3D3" at bounding box center [93, 117] width 52 height 13
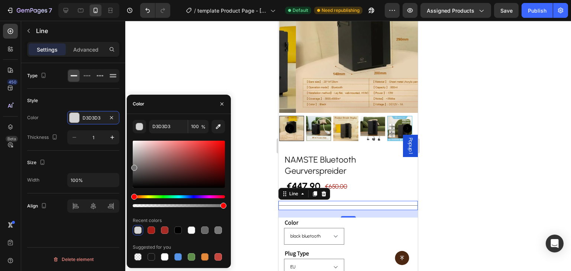
type input "727272"
drag, startPoint x: 137, startPoint y: 170, endPoint x: 129, endPoint y: 167, distance: 8.2
click at [129, 167] on div "727272 100 % Recent colors Suggested for you" at bounding box center [179, 191] width 104 height 142
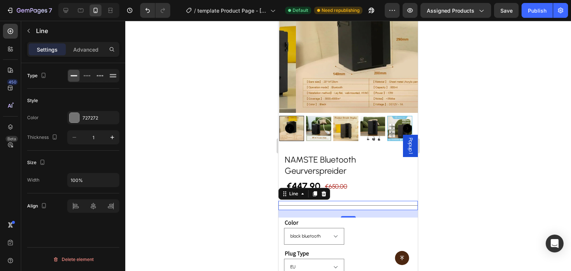
click at [91, 161] on div "Size" at bounding box center [73, 163] width 92 height 12
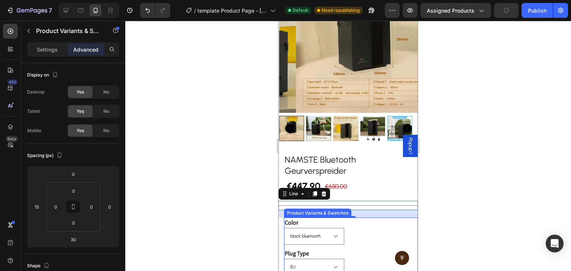
click at [344, 218] on div "Color black bluetooth" at bounding box center [351, 231] width 134 height 27
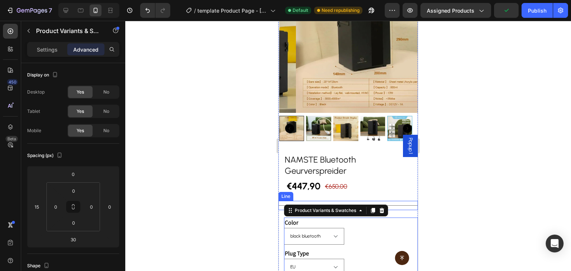
click at [402, 201] on div "Title Line" at bounding box center [347, 205] width 139 height 9
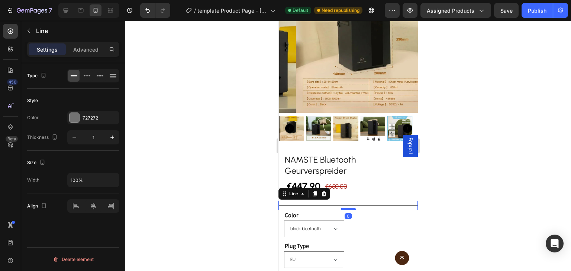
drag, startPoint x: 346, startPoint y: 212, endPoint x: 345, endPoint y: 203, distance: 8.3
click at [345, 208] on div at bounding box center [348, 209] width 15 height 2
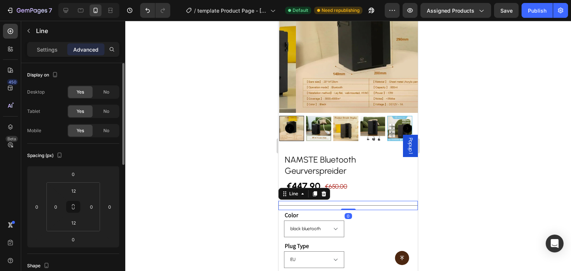
click at [100, 155] on div "Spacing (px)" at bounding box center [73, 156] width 92 height 12
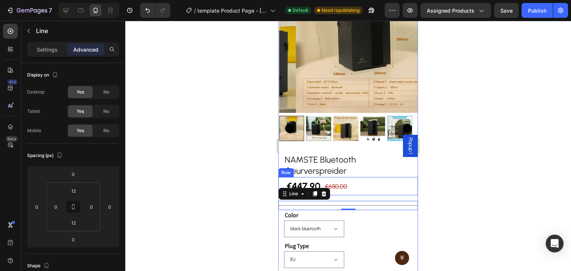
click at [351, 182] on div "€447,90 Product Price Product Price €650,00 Product Price Product Price Row" at bounding box center [347, 186] width 139 height 18
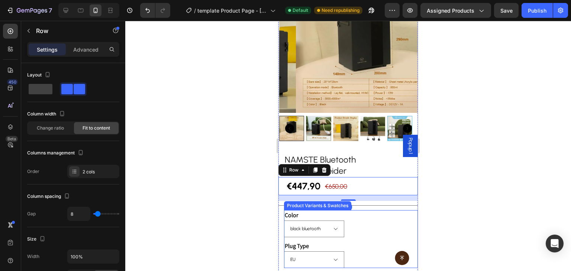
click at [385, 229] on div "black bluetooth" at bounding box center [351, 229] width 134 height 17
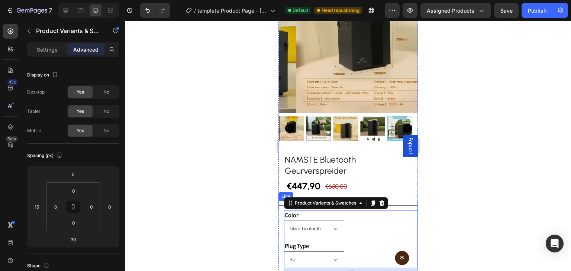
click at [408, 201] on div "Title Line" at bounding box center [347, 205] width 139 height 9
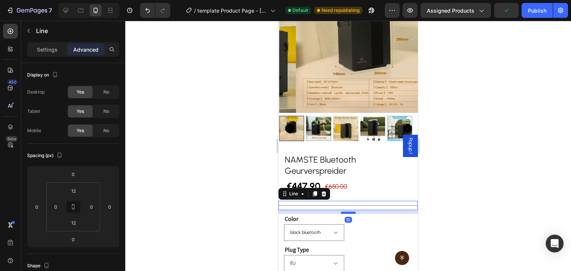
drag, startPoint x: 351, startPoint y: 204, endPoint x: 352, endPoint y: 207, distance: 3.9
click at [352, 212] on div at bounding box center [348, 213] width 15 height 2
type input "10"
click at [376, 177] on div "€447,90 Product Price Product Price €650,00 Product Price Product Price Row" at bounding box center [347, 186] width 139 height 18
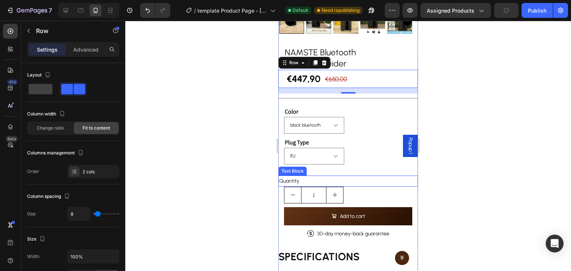
scroll to position [186, 0]
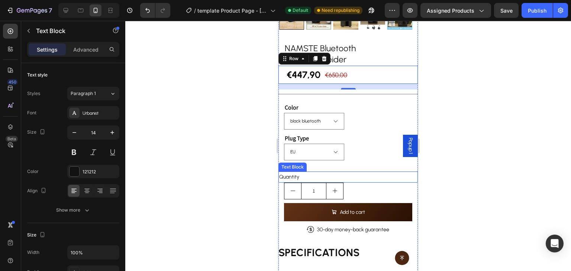
click at [318, 173] on div "Quantity" at bounding box center [347, 177] width 139 height 11
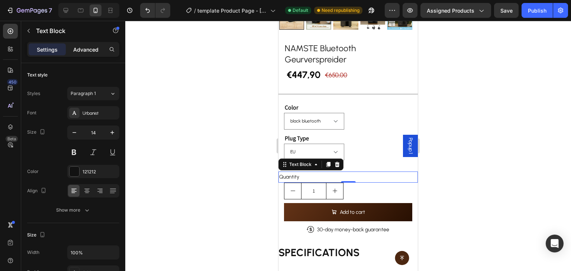
click at [94, 46] on p "Advanced" at bounding box center [85, 50] width 25 height 8
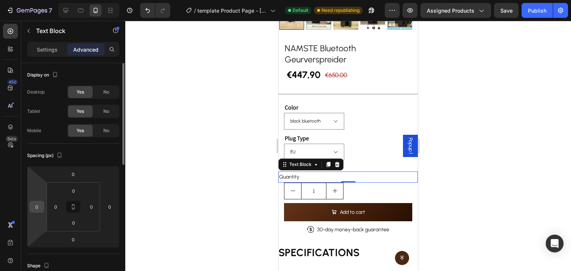
click at [44, 205] on div "0" at bounding box center [36, 207] width 15 height 12
click at [41, 0] on html "7 / template Product Page - [DATE] 15:10:27 Default Need republishing Preview A…" at bounding box center [285, 0] width 571 height 0
type input "15"
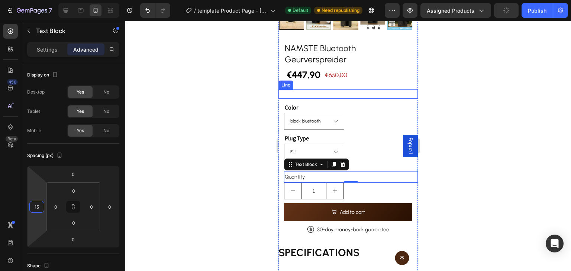
click at [368, 91] on div "Title Line" at bounding box center [347, 94] width 139 height 9
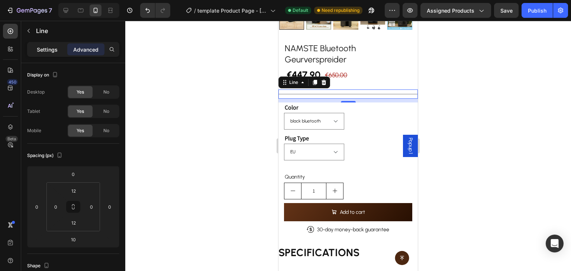
click at [56, 48] on p "Settings" at bounding box center [47, 50] width 21 height 8
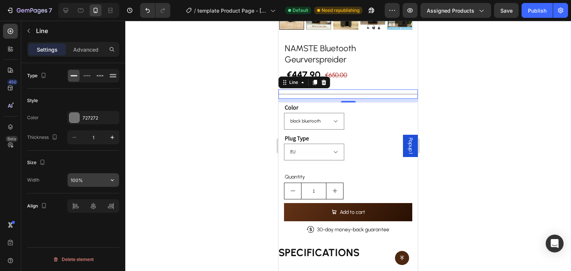
click at [81, 184] on input "100%" at bounding box center [93, 180] width 51 height 13
click at [111, 177] on icon "button" at bounding box center [112, 180] width 7 height 7
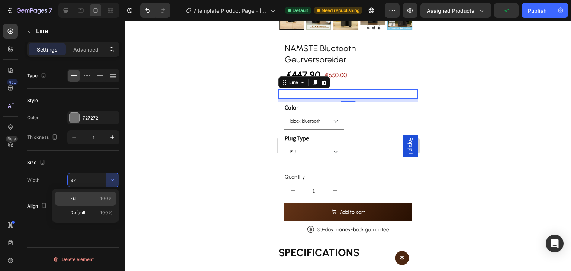
click at [107, 192] on div "Full 100%" at bounding box center [85, 199] width 61 height 14
click at [71, 179] on input "100%" at bounding box center [93, 180] width 51 height 13
type input "90%"
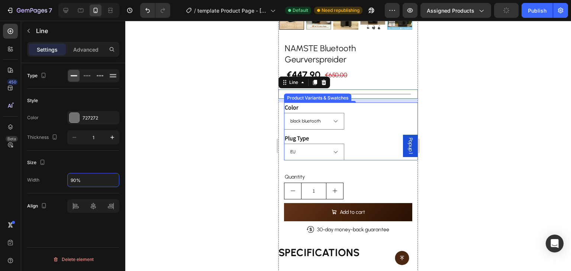
click at [351, 133] on div "Plug Type [GEOGRAPHIC_DATA] [GEOGRAPHIC_DATA] [GEOGRAPHIC_DATA]" at bounding box center [351, 146] width 134 height 27
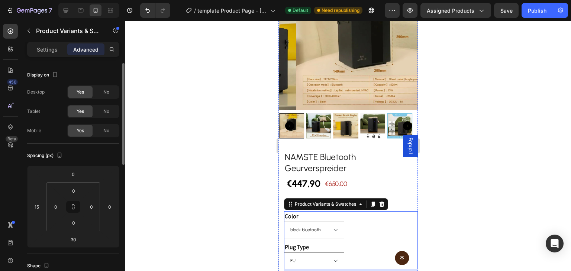
scroll to position [74, 0]
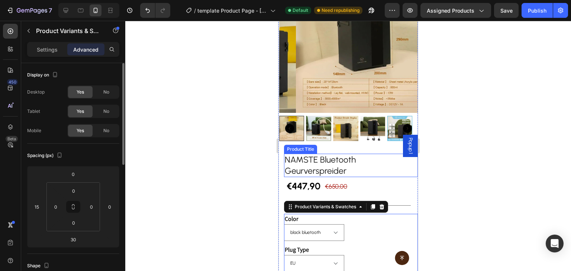
click at [355, 158] on h2 "NAMSTE Bluetooth Geurverspreider" at bounding box center [351, 166] width 134 height 24
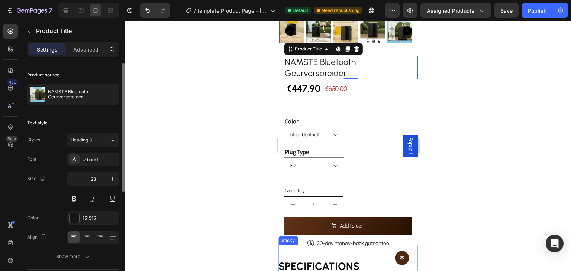
scroll to position [223, 0]
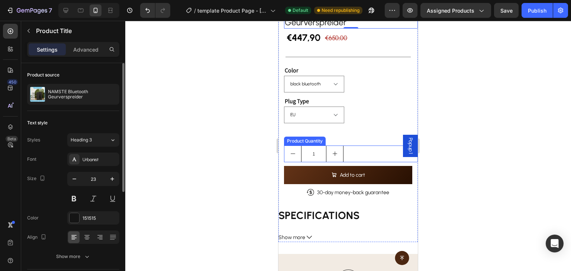
click at [336, 151] on icon "increment" at bounding box center [335, 154] width 6 height 6
type input "2"
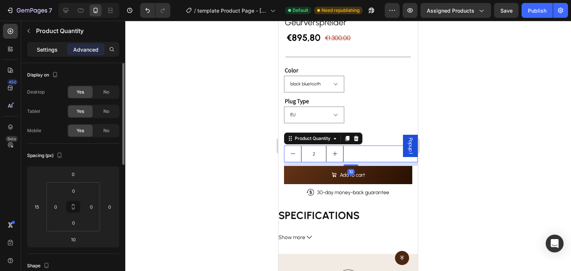
click at [43, 46] on p "Settings" at bounding box center [47, 50] width 21 height 8
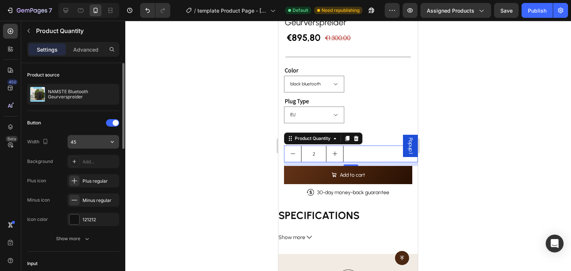
click at [78, 140] on input "45" at bounding box center [93, 141] width 51 height 13
type input "35"
click at [83, 122] on div "Button" at bounding box center [73, 123] width 92 height 12
click at [112, 121] on div at bounding box center [112, 122] width 13 height 7
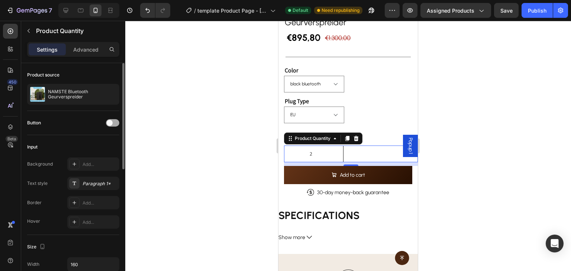
click at [112, 121] on span at bounding box center [110, 123] width 6 height 6
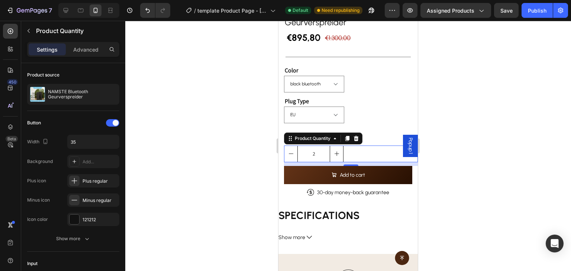
click at [312, 149] on input "2" at bounding box center [313, 154] width 33 height 16
click at [293, 146] on button "decrement" at bounding box center [290, 154] width 13 height 16
type input "1"
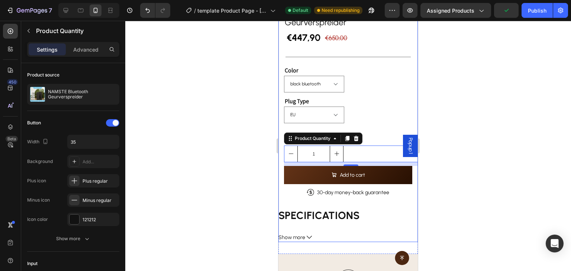
click at [381, 110] on div "EU [GEOGRAPHIC_DATA] [GEOGRAPHIC_DATA]" at bounding box center [351, 115] width 134 height 17
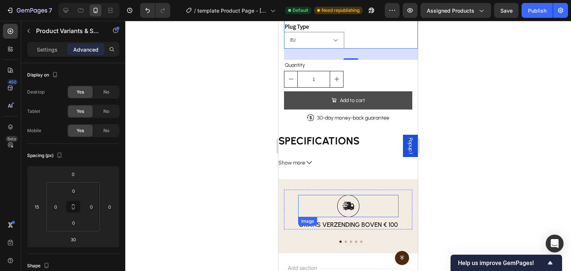
scroll to position [284, 0]
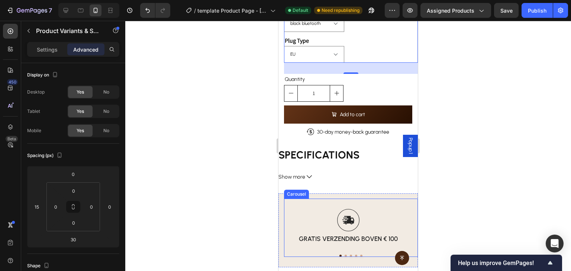
click at [352, 199] on div "Image gratis verzending boven € 100 Text Block Row Image tevredenheid gegarande…" at bounding box center [351, 228] width 134 height 58
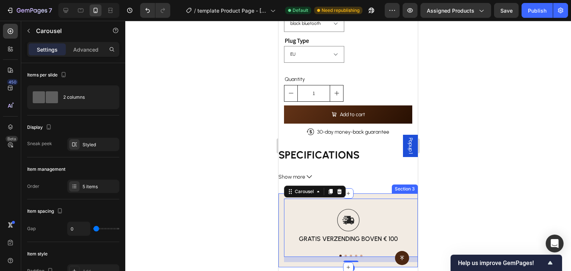
click at [365, 194] on div "Image gratis verzending boven € 100 Text Block Row Image tevredenheid gegarande…" at bounding box center [347, 231] width 139 height 74
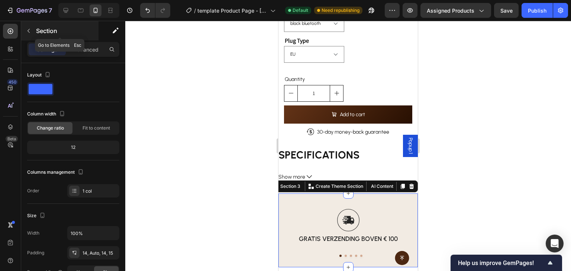
click at [43, 34] on p "Section" at bounding box center [66, 30] width 61 height 9
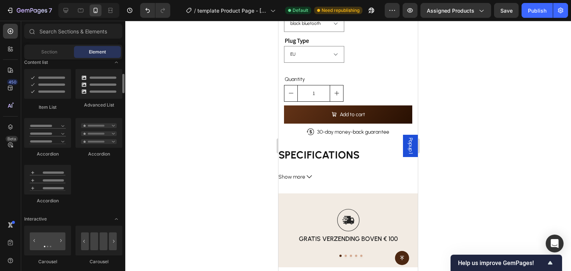
scroll to position [555, 0]
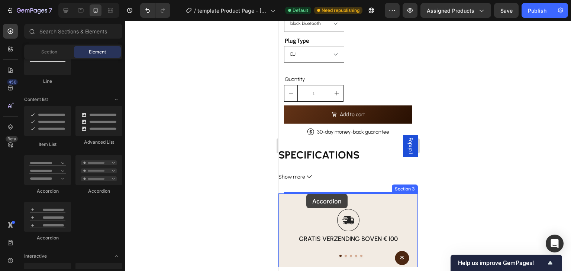
drag, startPoint x: 327, startPoint y: 198, endPoint x: 306, endPoint y: 194, distance: 21.6
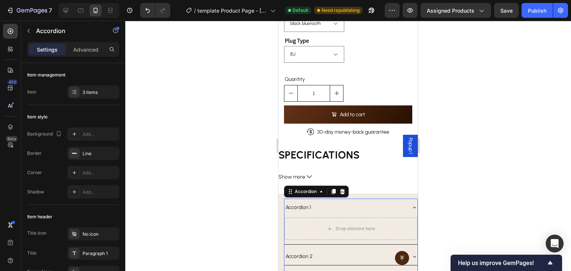
scroll to position [395, 0]
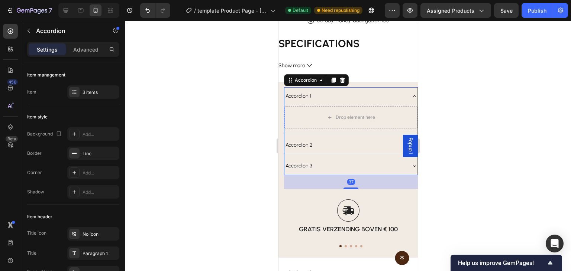
drag, startPoint x: 354, startPoint y: 174, endPoint x: 354, endPoint y: 181, distance: 7.8
click at [354, 188] on div at bounding box center [350, 188] width 15 height 1
type input "100%"
type input "100"
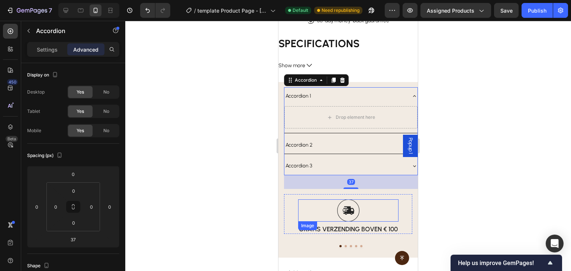
scroll to position [321, 0]
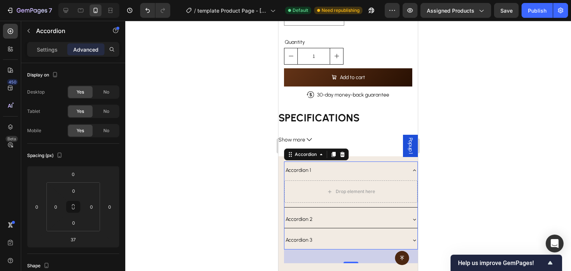
click at [299, 165] on div "Accordion 1" at bounding box center [298, 171] width 28 height 12
click at [299, 166] on p "Accordion 1" at bounding box center [298, 170] width 26 height 9
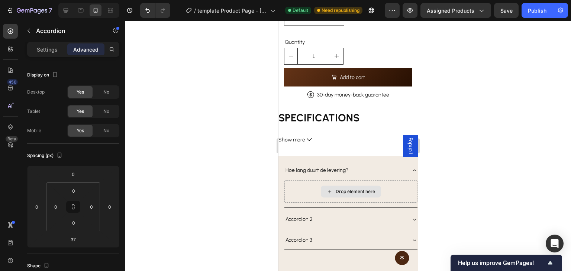
click at [329, 189] on icon at bounding box center [330, 192] width 6 height 6
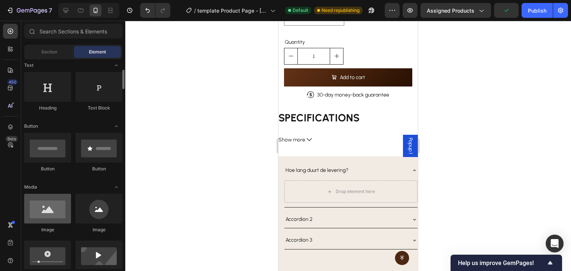
scroll to position [74, 0]
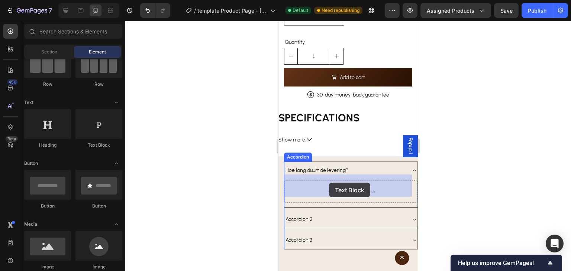
drag, startPoint x: 382, startPoint y: 140, endPoint x: 330, endPoint y: 181, distance: 66.6
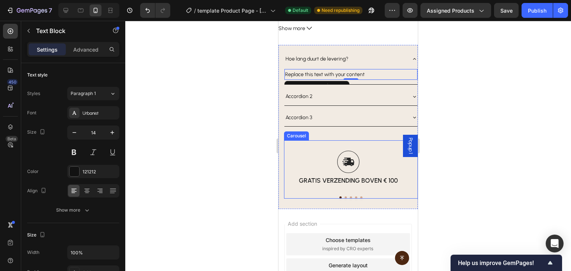
scroll to position [358, 0]
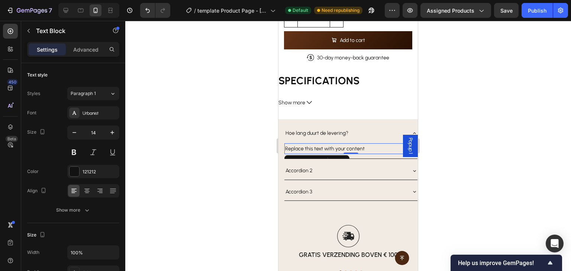
click at [366, 146] on div "Replace this text with your content" at bounding box center [350, 148] width 133 height 11
click at [348, 144] on p "Replace this text with your content" at bounding box center [351, 148] width 132 height 9
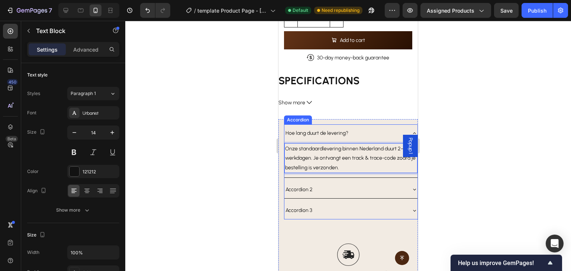
click at [343, 129] on p "Hoe lang duurt de levering?" at bounding box center [316, 133] width 63 height 9
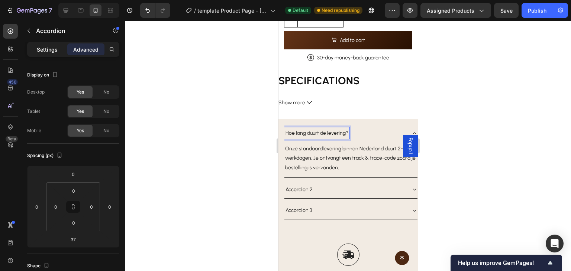
click at [58, 49] on div "Settings" at bounding box center [47, 49] width 37 height 12
type input "8"
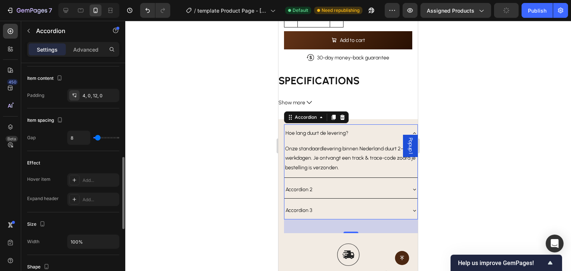
scroll to position [409, 0]
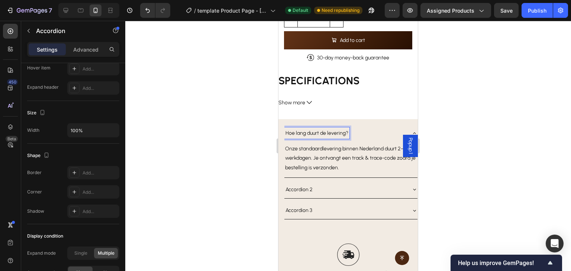
click at [345, 130] on p "Hoe lang duurt de levering?" at bounding box center [316, 133] width 63 height 9
click at [413, 132] on icon at bounding box center [414, 132] width 3 height 1
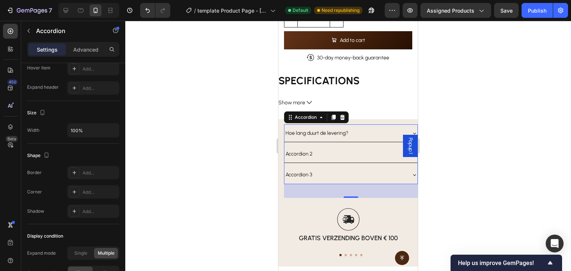
click at [365, 127] on div "Hoe lang duurt de levering?" at bounding box center [344, 133] width 121 height 12
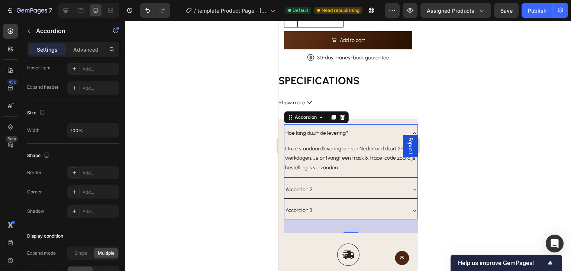
click at [381, 127] on div "Hoe lang duurt de levering?" at bounding box center [344, 133] width 121 height 12
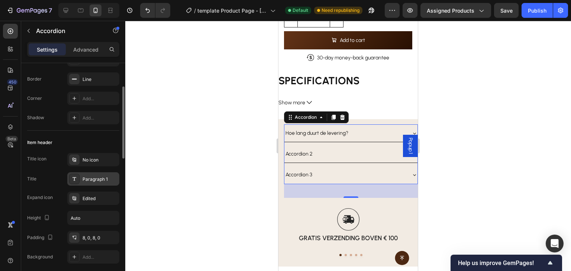
scroll to position [0, 0]
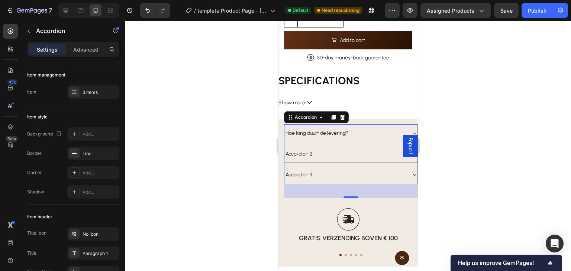
click at [361, 130] on div "Hoe lang duurt de levering?" at bounding box center [344, 133] width 121 height 12
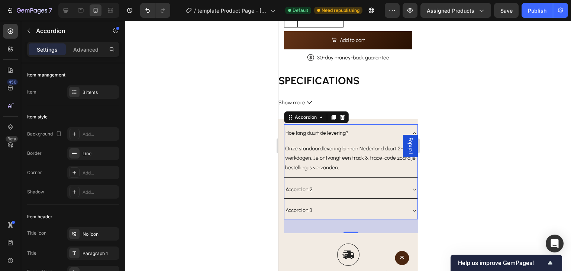
click at [360, 130] on div "Hoe lang duurt de levering?" at bounding box center [344, 133] width 121 height 12
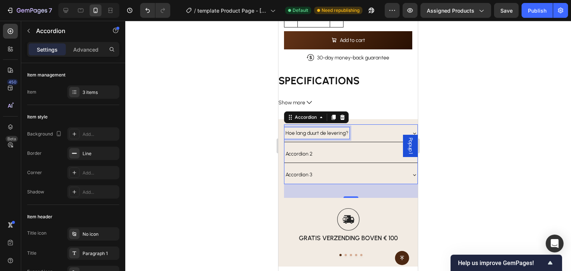
click at [338, 129] on p "Hoe lang duurt de levering?" at bounding box center [316, 133] width 63 height 9
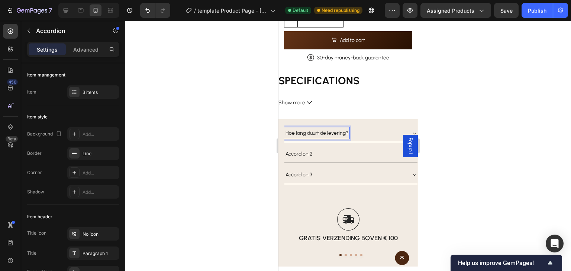
click at [343, 129] on p "Hoe lang duurt de levering?" at bounding box center [316, 133] width 63 height 9
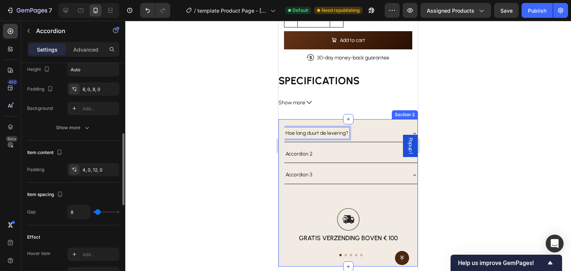
scroll to position [112, 0]
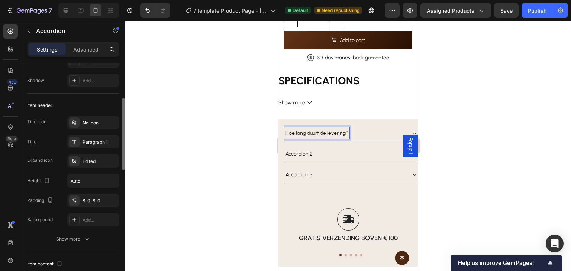
click at [365, 127] on div "Hoe lang duurt de levering?" at bounding box center [344, 133] width 121 height 12
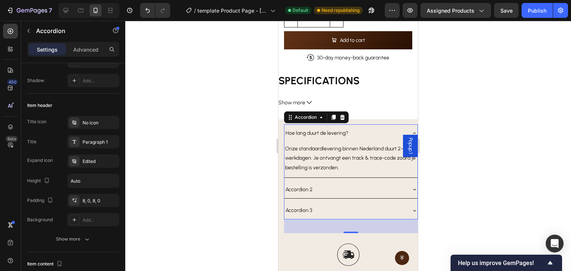
click at [365, 127] on div "Hoe lang duurt de levering?" at bounding box center [344, 133] width 121 height 12
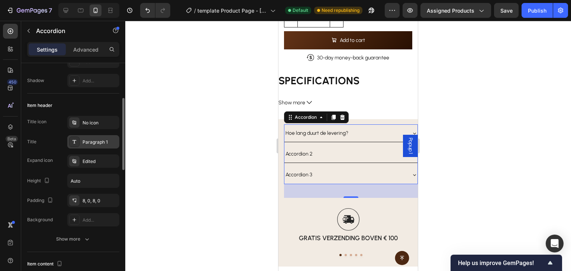
click at [104, 139] on div "Paragraph 1" at bounding box center [100, 142] width 35 height 7
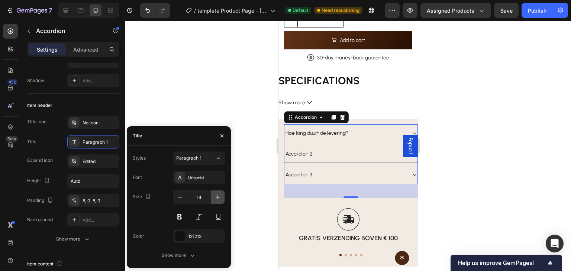
click at [214, 199] on icon "button" at bounding box center [217, 197] width 7 height 7
click at [217, 198] on icon "button" at bounding box center [217, 197] width 7 height 7
type input "16"
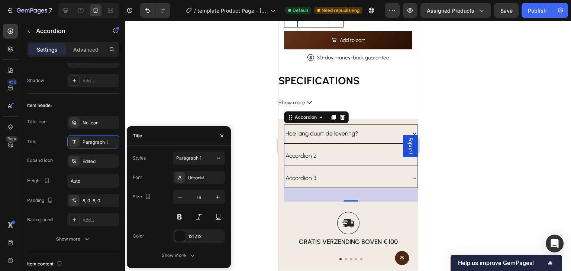
click at [411, 131] on icon at bounding box center [414, 134] width 6 height 6
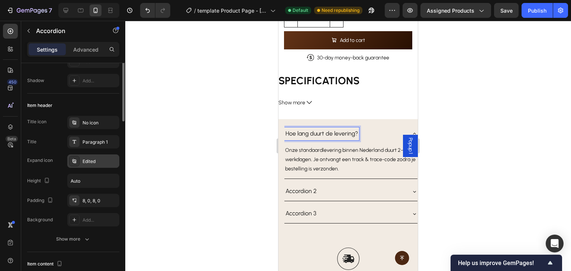
scroll to position [74, 0]
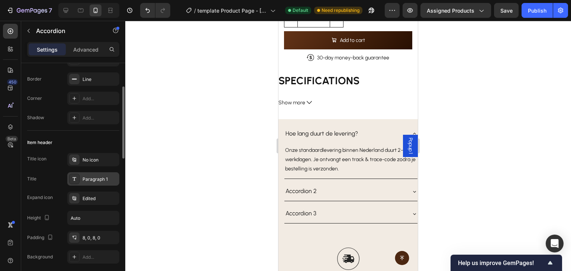
click at [94, 176] on div "Paragraph 1" at bounding box center [100, 179] width 35 height 7
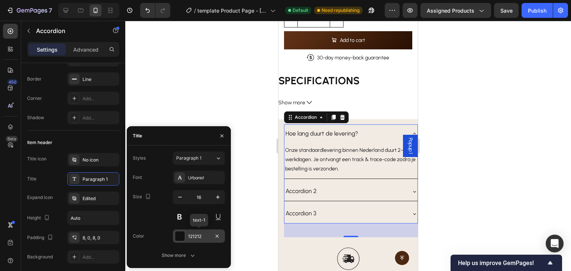
click at [181, 235] on div at bounding box center [180, 237] width 10 height 10
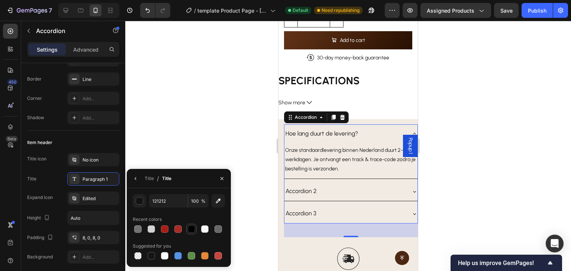
click at [194, 230] on div at bounding box center [191, 229] width 7 height 7
type input "000000"
click at [104, 145] on div "Item header" at bounding box center [73, 143] width 92 height 12
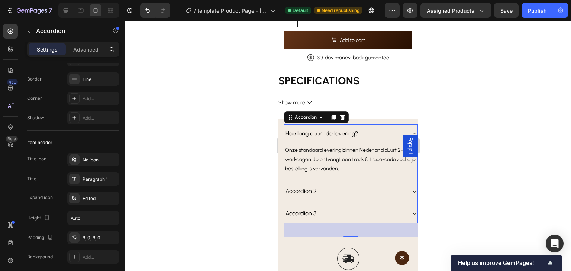
click at [411, 131] on icon at bounding box center [414, 134] width 6 height 6
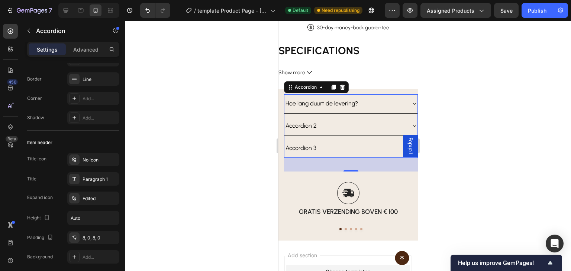
scroll to position [395, 0]
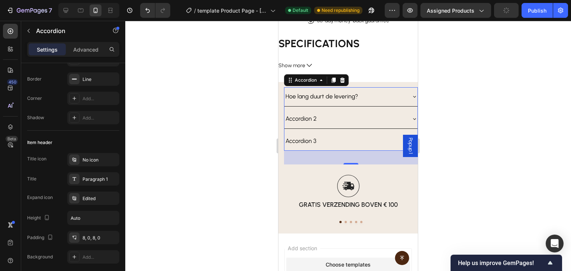
click at [411, 94] on icon at bounding box center [414, 97] width 6 height 6
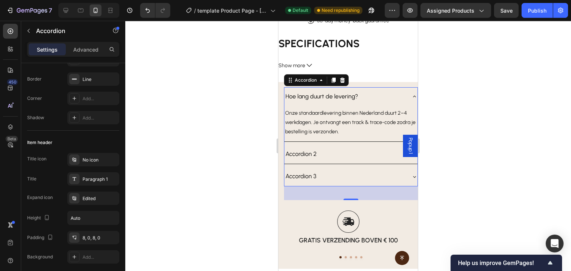
click at [411, 94] on icon at bounding box center [414, 97] width 6 height 6
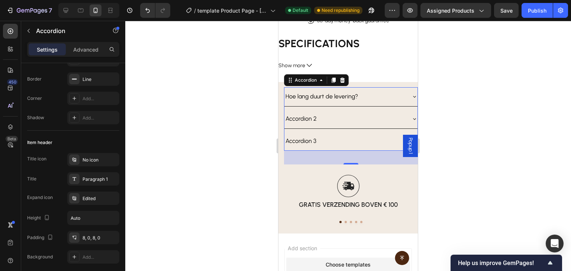
click at [411, 94] on icon at bounding box center [414, 97] width 6 height 6
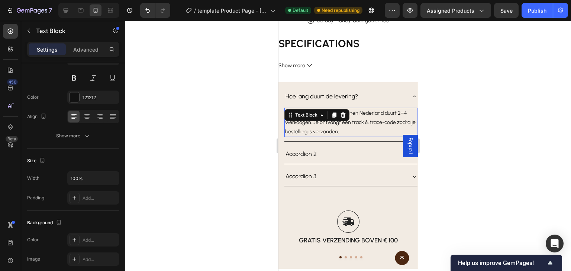
drag, startPoint x: 398, startPoint y: 111, endPoint x: 400, endPoint y: 107, distance: 4.4
click at [398, 111] on p "Onze standaardlevering binnen Nederland duurt 2–4 werkdagen. Je ontvangt een tr…" at bounding box center [351, 123] width 132 height 28
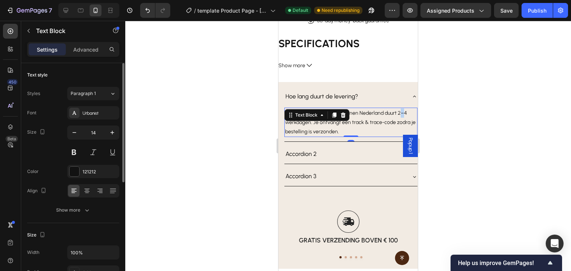
click at [400, 109] on p "Onze standaardlevering binnen Nederland duurt 2–4 werkdagen. Je ontvangt een tr…" at bounding box center [351, 123] width 132 height 28
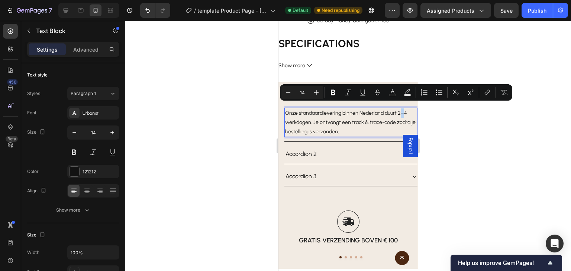
click at [400, 109] on p "Onze standaardlevering binnen Nederland duurt 2–4 werkdagen. Je ontvangt een tr…" at bounding box center [351, 123] width 132 height 28
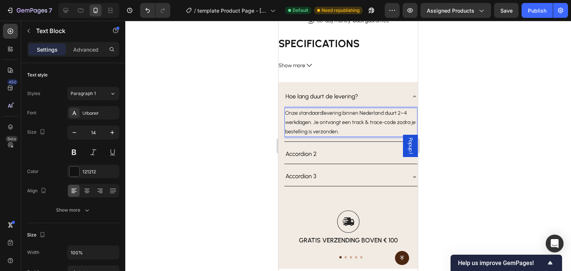
click at [398, 109] on p "Onze standaardlevering binnen Nederland duurt 2–4 werkdagen. Je ontvangt een tr…" at bounding box center [351, 123] width 132 height 28
click at [404, 109] on p "Onze standaardlevering binnen Nederland duurt 3–4 werkdagen. Je ontvangt een tr…" at bounding box center [351, 123] width 132 height 28
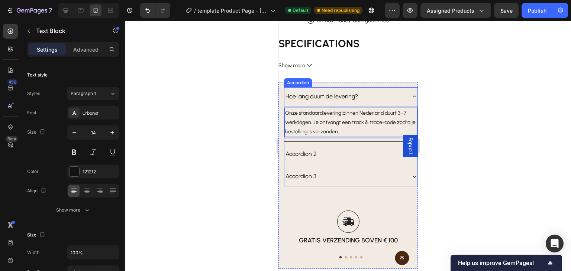
click at [411, 94] on icon at bounding box center [414, 97] width 6 height 6
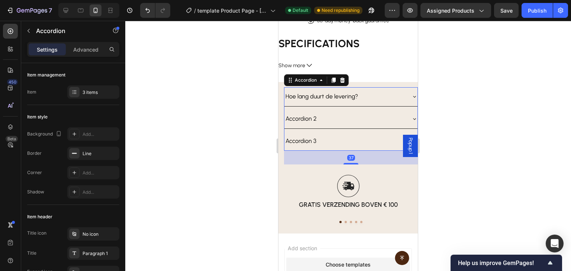
click at [401, 116] on div "Accordion 2" at bounding box center [350, 119] width 133 height 19
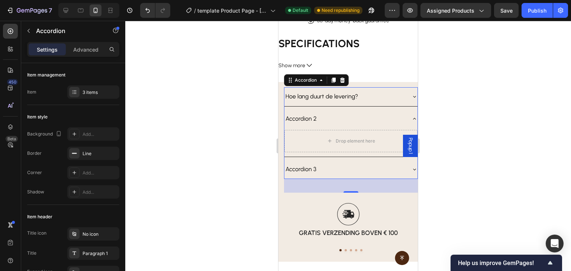
click at [361, 99] on div "Hoe lang duurt de levering?" at bounding box center [350, 96] width 133 height 19
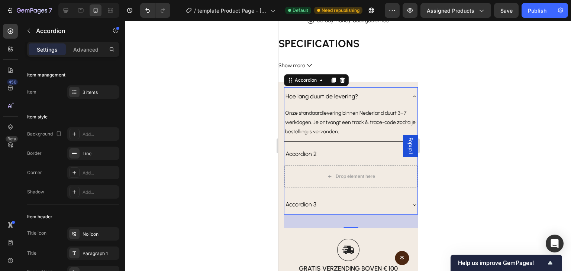
click at [411, 94] on icon at bounding box center [414, 97] width 6 height 6
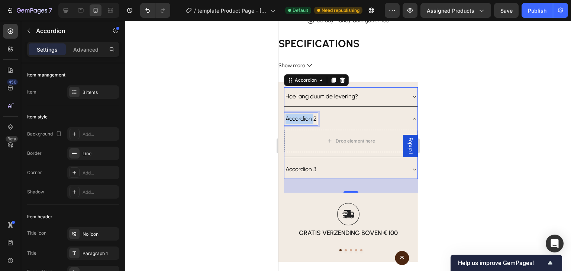
click at [306, 114] on p "Accordion 2" at bounding box center [300, 119] width 31 height 11
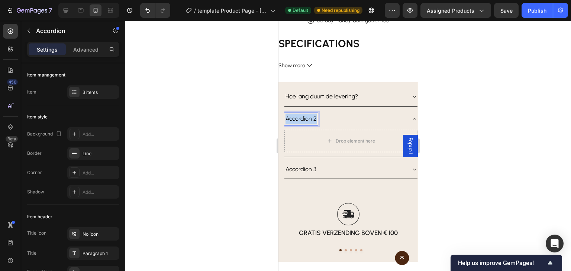
click at [306, 114] on p "Accordion 2" at bounding box center [300, 119] width 31 height 11
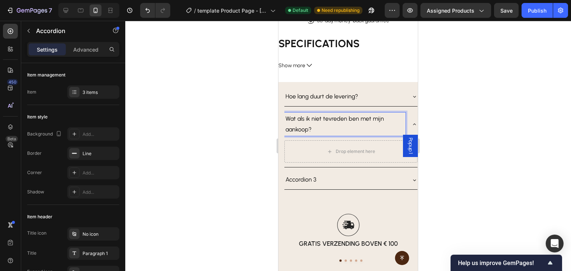
click at [406, 118] on div "Wat als ik niet tevreden ben met mijn aankoop?" at bounding box center [350, 125] width 133 height 30
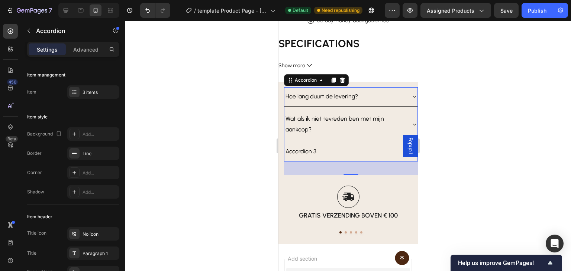
click at [412, 116] on div "Hoe lang duurt de levering? Wat als ik niet tevreden ben met mijn aankoop? Acco…" at bounding box center [351, 124] width 134 height 74
click at [413, 124] on icon at bounding box center [414, 124] width 3 height 1
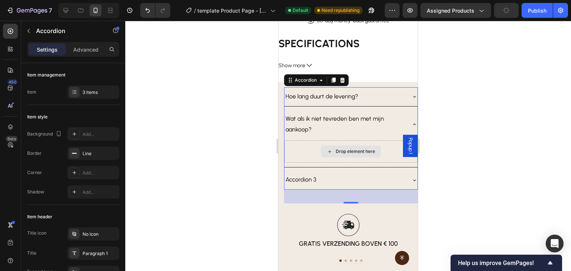
click at [348, 146] on div "Drop element here" at bounding box center [351, 152] width 60 height 12
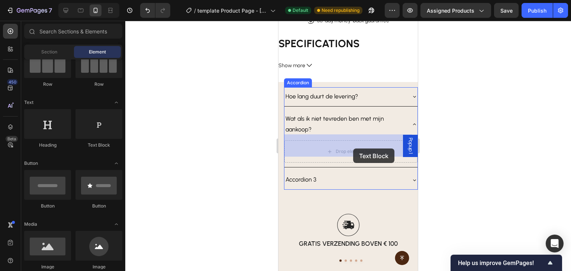
drag, startPoint x: 322, startPoint y: 180, endPoint x: 353, endPoint y: 149, distance: 44.2
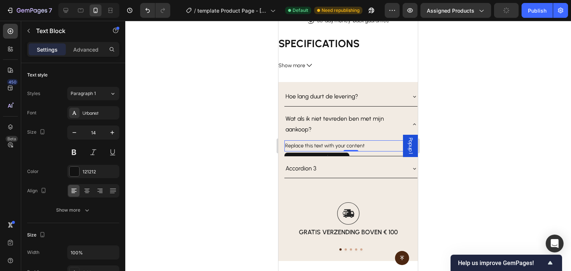
click at [329, 141] on div "Replace this text with your content" at bounding box center [350, 146] width 133 height 11
click at [329, 141] on p "Replace this text with your content" at bounding box center [351, 145] width 132 height 9
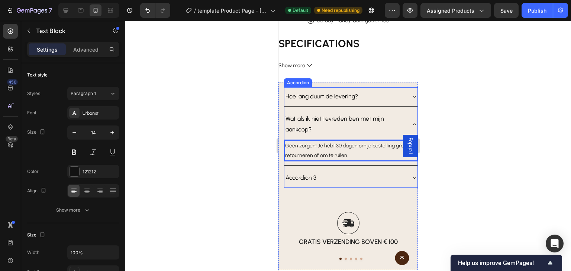
click at [405, 116] on div "Wat als ik niet tevreden ben met mijn aankoop?" at bounding box center [350, 125] width 133 height 30
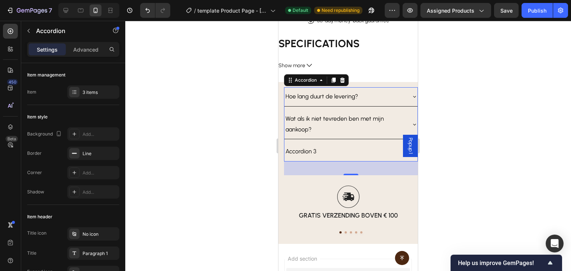
click at [389, 147] on div "Accordion 3" at bounding box center [344, 151] width 121 height 13
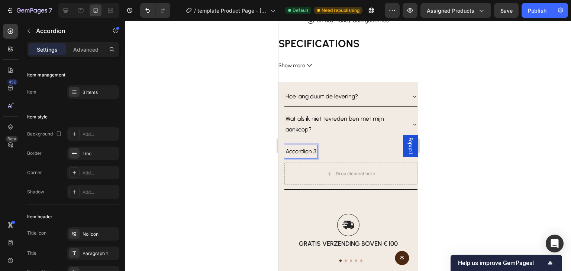
click at [411, 122] on icon at bounding box center [414, 125] width 6 height 6
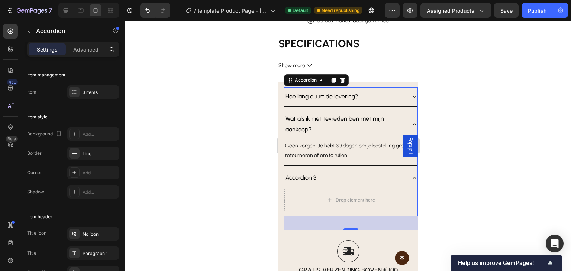
click at [411, 122] on icon at bounding box center [414, 125] width 6 height 6
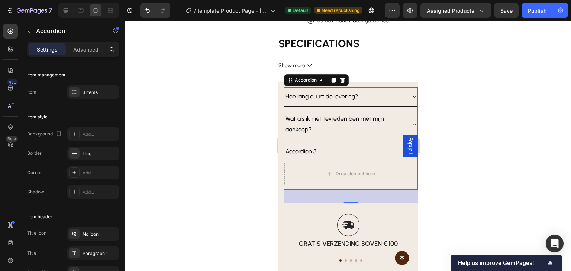
click at [310, 146] on p "Accordion 3" at bounding box center [300, 151] width 31 height 11
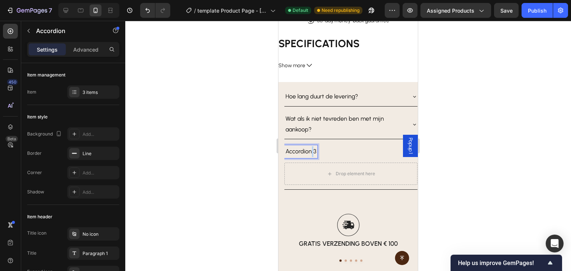
click at [310, 146] on p "Accordion 3" at bounding box center [300, 151] width 31 height 11
click at [339, 148] on strong "Is mijn betaling veilig?" at bounding box center [315, 151] width 61 height 7
click at [355, 146] on div "Is mijn betaling veilig?" at bounding box center [344, 151] width 121 height 13
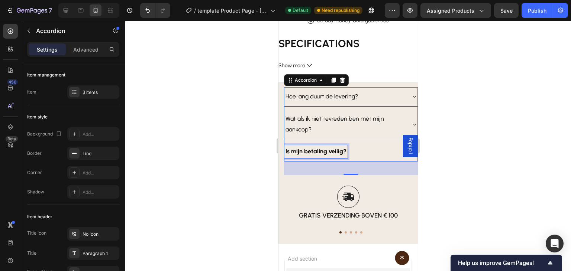
click at [329, 148] on strong "Is mijn betaling veilig?" at bounding box center [315, 151] width 61 height 7
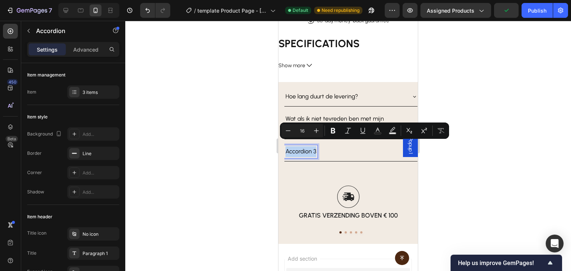
click at [344, 149] on div "Accordion 3" at bounding box center [344, 151] width 121 height 13
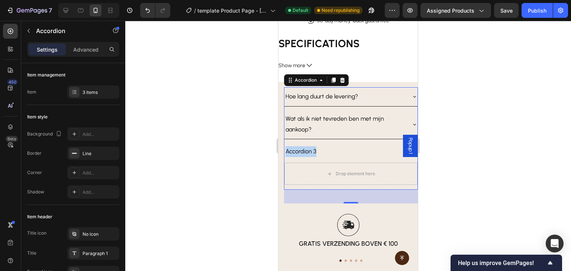
drag, startPoint x: 311, startPoint y: 148, endPoint x: 320, endPoint y: 151, distance: 10.1
click at [312, 148] on p "Accordion 3" at bounding box center [300, 151] width 31 height 11
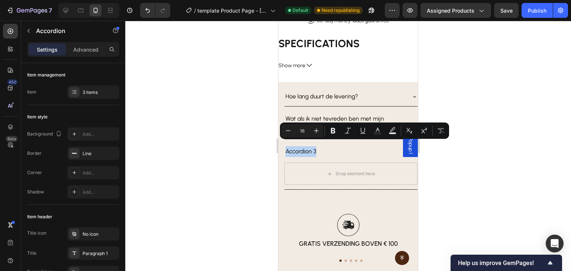
click at [329, 153] on div "Accordion 3" at bounding box center [350, 151] width 133 height 19
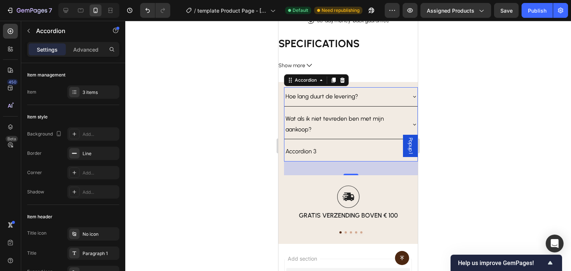
click at [339, 119] on p "Wat als ik niet tevreden ben met mijn aankoop?" at bounding box center [344, 125] width 119 height 22
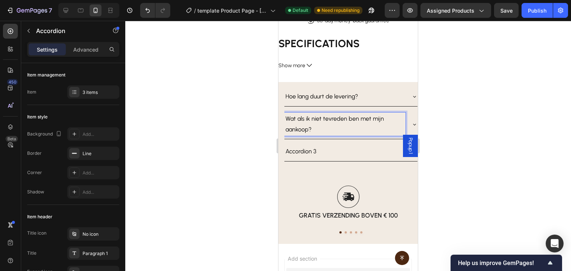
click at [304, 146] on p "Accordion 3" at bounding box center [300, 151] width 31 height 11
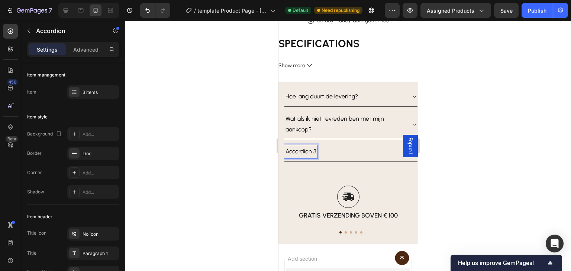
click at [302, 146] on p "Accordion 3" at bounding box center [300, 151] width 31 height 11
click at [360, 145] on div "Is mijn betaling veilig?" at bounding box center [344, 151] width 121 height 13
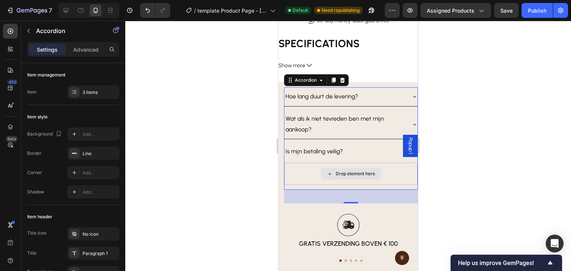
click at [359, 168] on div "Drop element here" at bounding box center [351, 174] width 60 height 12
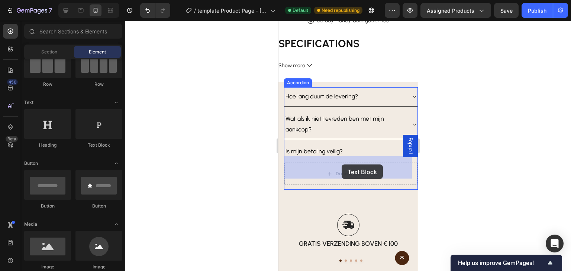
drag, startPoint x: 528, startPoint y: 167, endPoint x: 542, endPoint y: 161, distance: 15.1
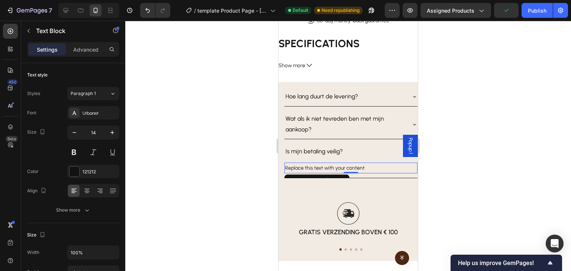
click at [317, 163] on div "Replace this text with your content" at bounding box center [350, 168] width 133 height 11
click at [317, 164] on p "Replace this text with your content" at bounding box center [351, 168] width 132 height 9
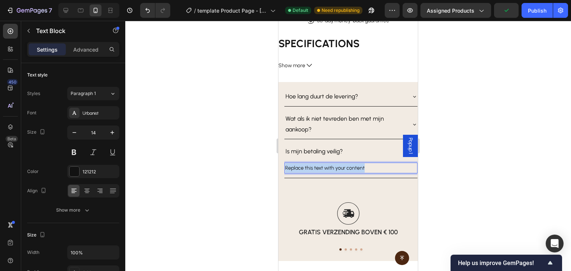
click at [317, 164] on p "Replace this text with your content" at bounding box center [351, 168] width 132 height 9
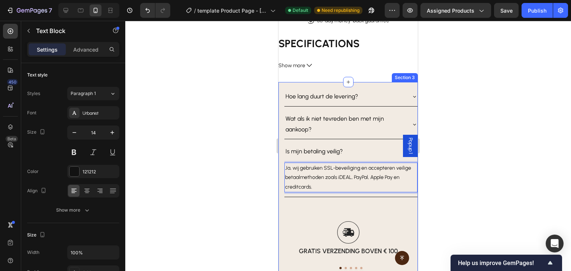
click at [315, 194] on div "Hoe lang duurt de levering? Wat als ik niet tevreden ben met mijn aankoop? Is m…" at bounding box center [351, 180] width 134 height 187
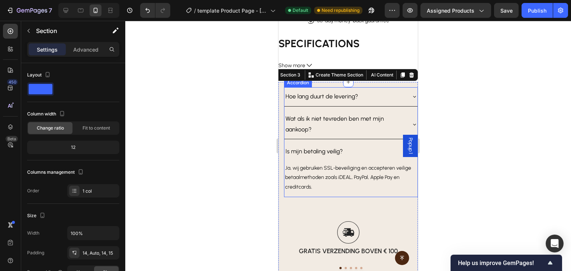
click at [382, 151] on div "Is mijn betaling veilig?" at bounding box center [344, 151] width 121 height 13
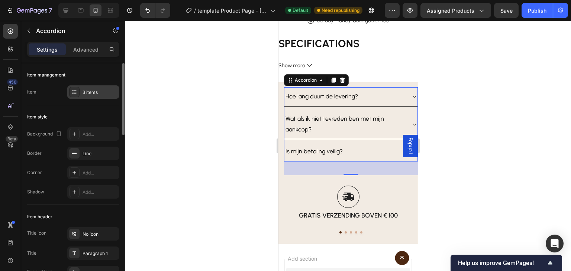
click at [95, 91] on div "3 items" at bounding box center [100, 92] width 35 height 7
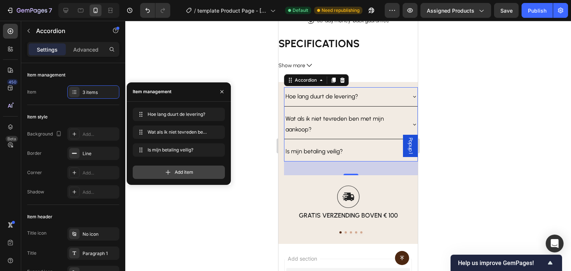
click at [183, 167] on div "Add item" at bounding box center [179, 172] width 92 height 13
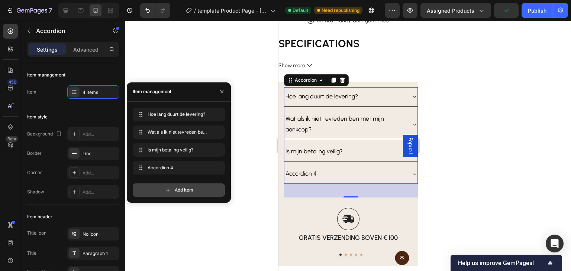
click at [185, 191] on span "Add item" at bounding box center [184, 190] width 19 height 7
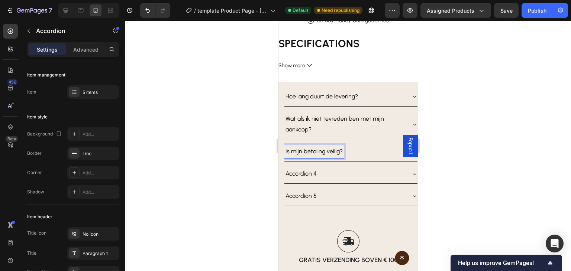
click at [333, 146] on p "Is mijn betaling veilig?" at bounding box center [313, 151] width 57 height 11
click at [299, 170] on p "Accordion 4" at bounding box center [300, 174] width 31 height 11
click at [299, 169] on p "Accordion 4" at bounding box center [300, 174] width 31 height 11
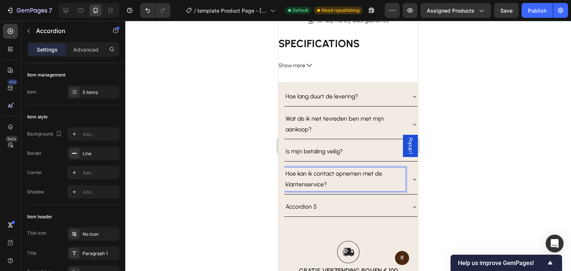
click at [411, 177] on icon at bounding box center [414, 180] width 6 height 6
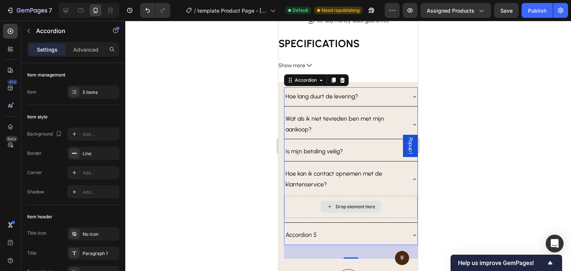
click at [340, 201] on div "Drop element here" at bounding box center [351, 207] width 60 height 12
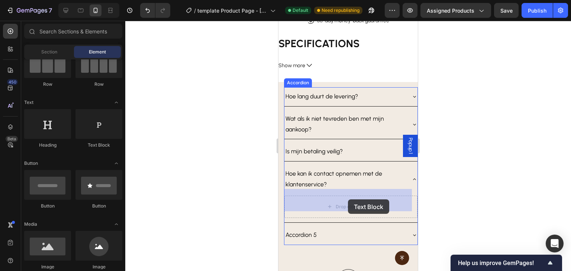
drag, startPoint x: 377, startPoint y: 146, endPoint x: 349, endPoint y: 198, distance: 58.7
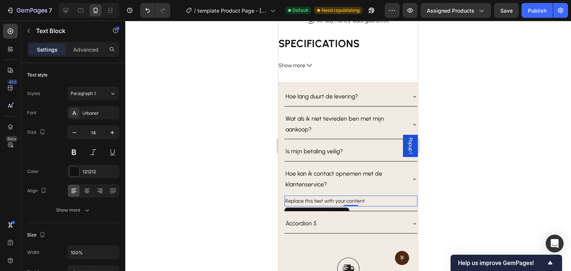
click at [346, 196] on div "Replace this text with your content" at bounding box center [350, 201] width 133 height 11
click at [346, 197] on p "Replace this text with your content" at bounding box center [351, 201] width 132 height 9
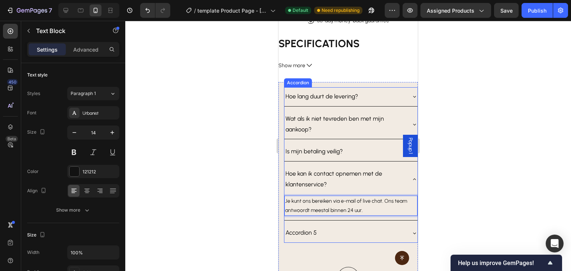
click at [411, 177] on icon at bounding box center [414, 180] width 6 height 6
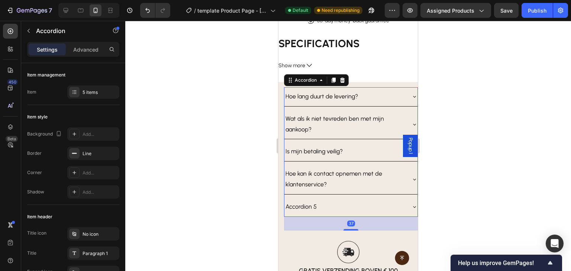
click at [407, 204] on div "Accordion 5" at bounding box center [350, 207] width 133 height 19
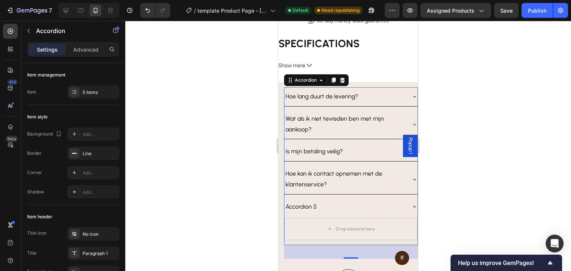
click at [411, 177] on icon at bounding box center [414, 180] width 6 height 6
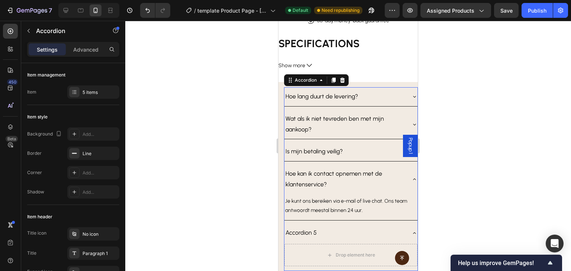
click at [411, 177] on icon at bounding box center [414, 180] width 6 height 6
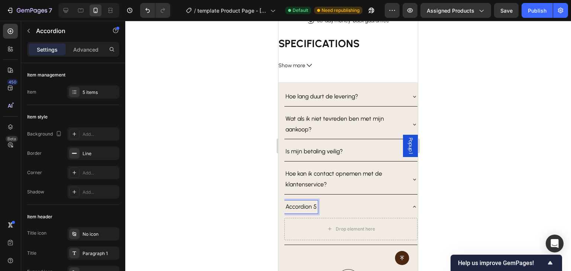
click at [312, 202] on p "Accordion 5" at bounding box center [300, 207] width 31 height 11
click at [354, 223] on div "Drop element here" at bounding box center [351, 229] width 60 height 12
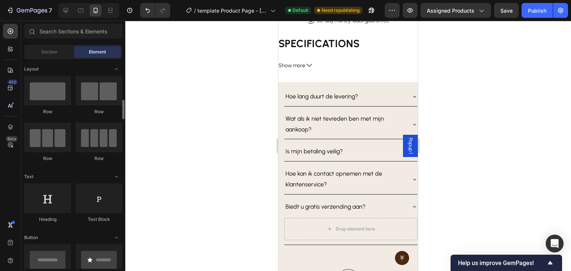
scroll to position [37, 0]
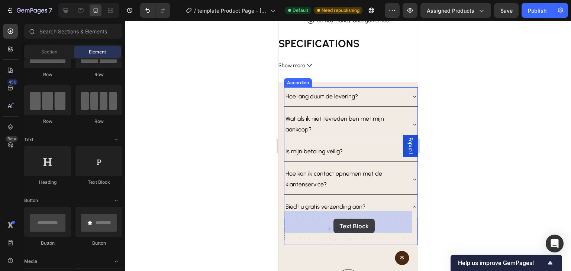
drag, startPoint x: 379, startPoint y: 182, endPoint x: 332, endPoint y: 207, distance: 53.0
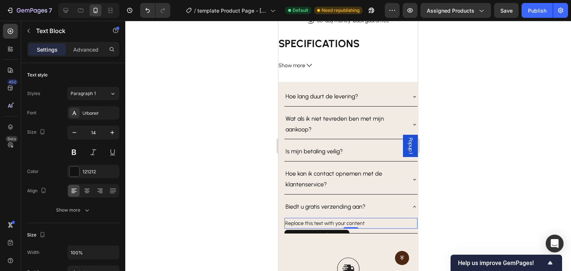
click at [342, 218] on div "Replace this text with your content" at bounding box center [350, 223] width 133 height 11
click at [342, 219] on p "Replace this text with your content" at bounding box center [351, 223] width 132 height 9
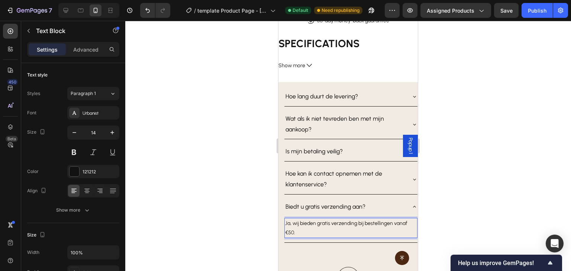
click at [291, 224] on p "Ja, wij bieden gratis verzending bij bestellingen vanaf €50." at bounding box center [351, 228] width 132 height 19
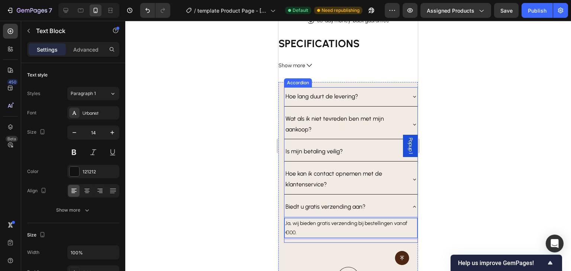
click at [411, 204] on icon at bounding box center [414, 207] width 6 height 6
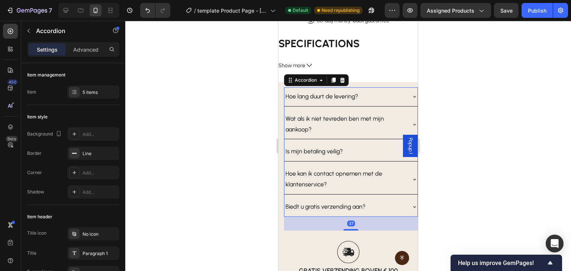
click at [411, 204] on icon at bounding box center [414, 207] width 6 height 6
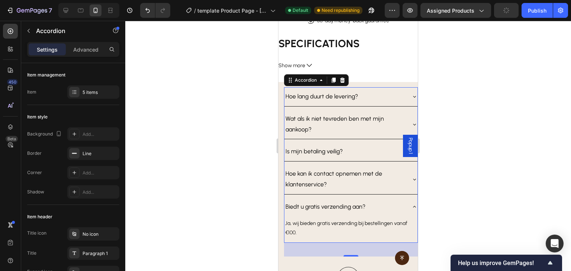
click at [411, 204] on icon at bounding box center [414, 207] width 6 height 6
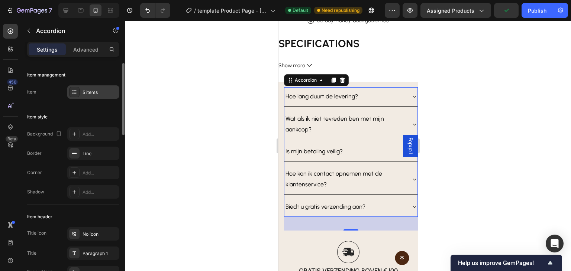
click at [83, 96] on div "5 items" at bounding box center [93, 91] width 52 height 13
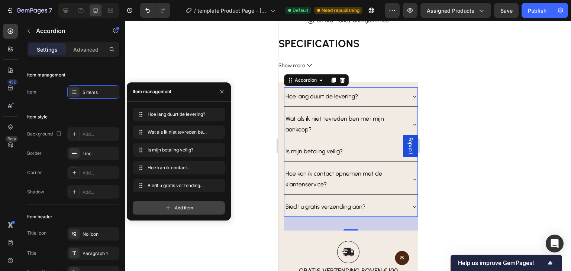
click at [186, 209] on span "Add item" at bounding box center [184, 208] width 19 height 7
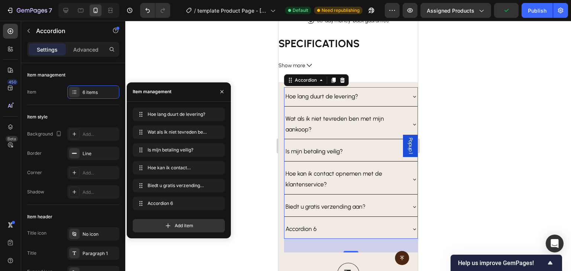
click at [309, 223] on div "Accordion 6" at bounding box center [300, 229] width 33 height 13
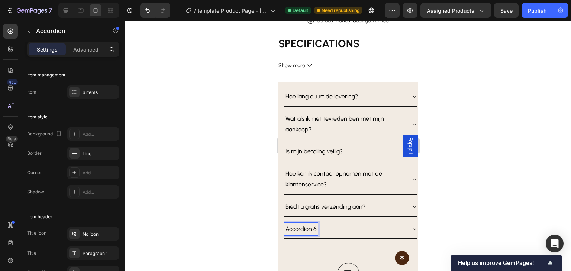
click at [299, 225] on p "Accordion 6" at bounding box center [300, 229] width 31 height 11
click at [405, 222] on div "Krijg ik een factuur bij mijn bestelling?" at bounding box center [350, 229] width 133 height 19
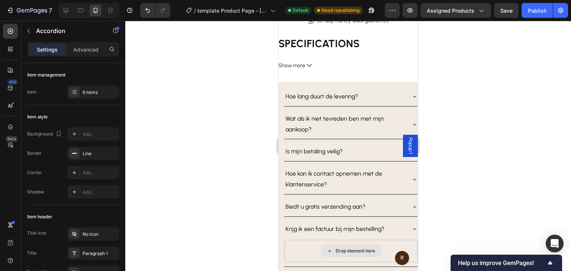
click at [362, 248] on div "Drop element here" at bounding box center [355, 251] width 39 height 6
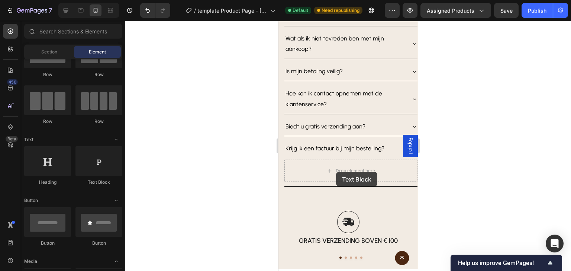
scroll to position [491, 0]
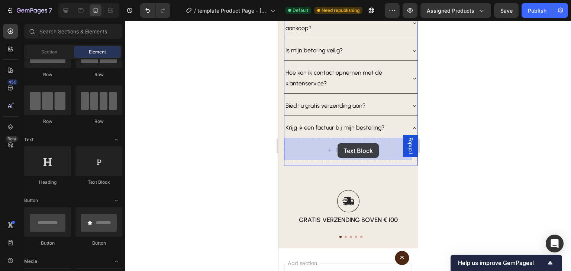
drag, startPoint x: 375, startPoint y: 188, endPoint x: 338, endPoint y: 142, distance: 58.2
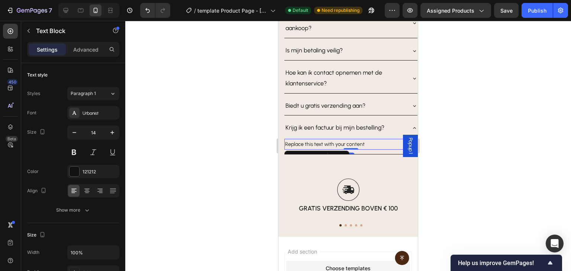
click at [314, 142] on div "Replace this text with your content" at bounding box center [350, 144] width 133 height 11
click at [314, 142] on p "Replace this text with your content" at bounding box center [351, 144] width 132 height 9
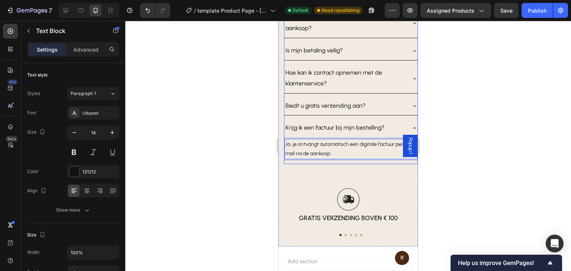
click at [411, 126] on icon at bounding box center [414, 128] width 6 height 6
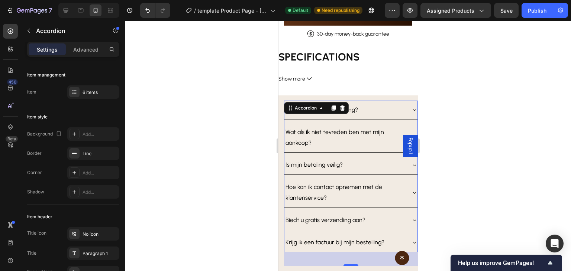
scroll to position [416, 0]
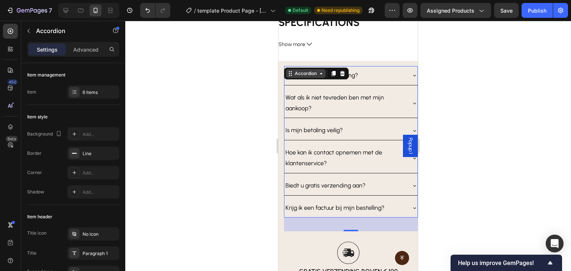
click at [306, 70] on div "Accordion" at bounding box center [305, 73] width 25 height 7
click at [81, 48] on p "Advanced" at bounding box center [85, 50] width 25 height 8
type input "100%"
type input "100"
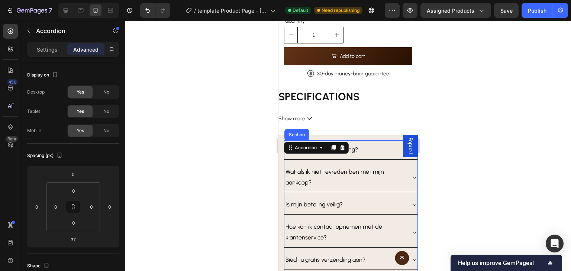
scroll to position [268, 0]
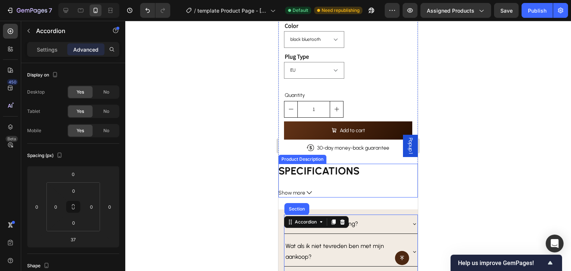
click at [313, 165] on h1 "SPECIFICATIONS" at bounding box center [318, 171] width 81 height 13
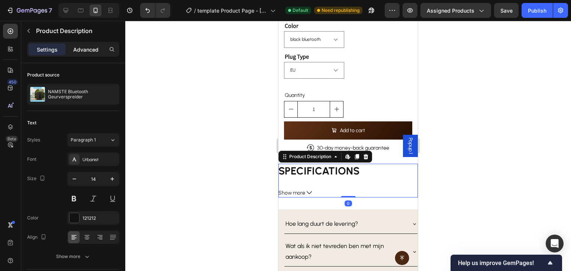
click at [95, 48] on p "Advanced" at bounding box center [85, 50] width 25 height 8
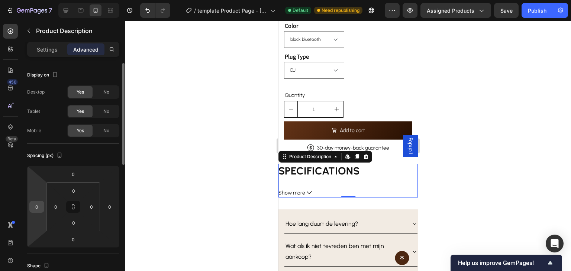
click at [40, 211] on input "0" at bounding box center [36, 206] width 11 height 11
type input "15"
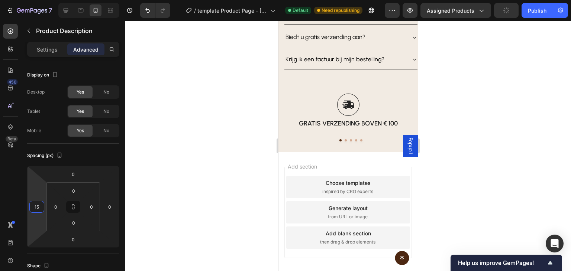
scroll to position [595, 0]
click at [351, 137] on div "Image gratis verzending boven € 100 Text Block Row Image tevredenheid gegarande…" at bounding box center [351, 112] width 134 height 58
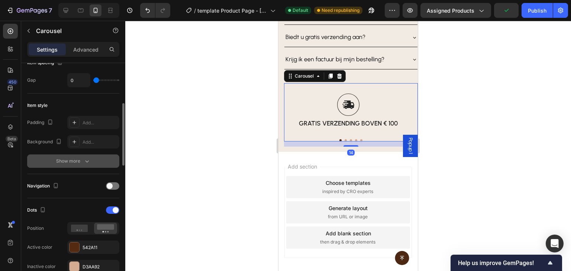
scroll to position [223, 0]
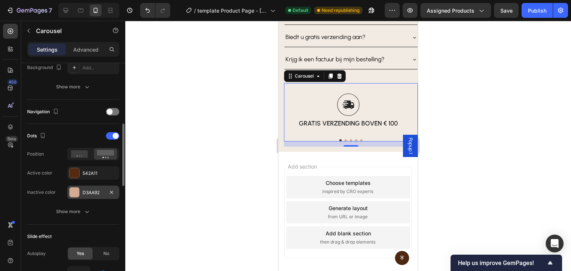
click at [75, 191] on div at bounding box center [75, 193] width 10 height 10
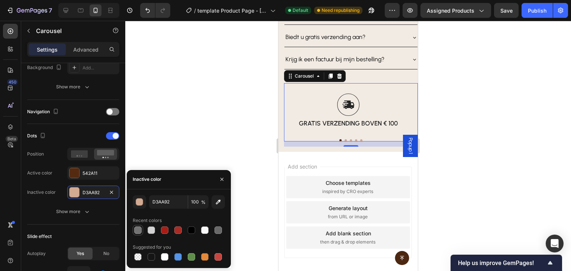
click at [138, 230] on div at bounding box center [137, 230] width 7 height 7
click at [148, 229] on div at bounding box center [151, 230] width 7 height 7
type input "D3D3D3"
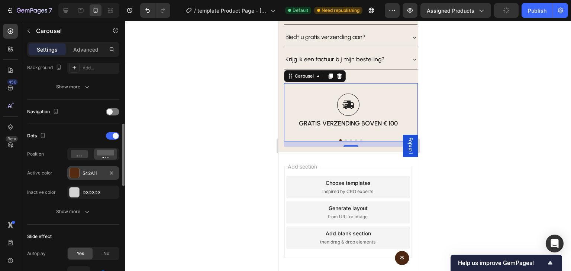
click at [80, 176] on div "542A11" at bounding box center [93, 173] width 52 height 13
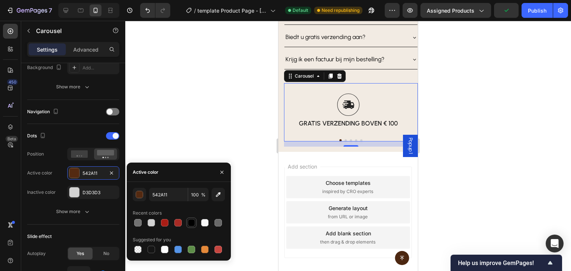
click at [186, 222] on div at bounding box center [191, 223] width 10 height 10
type input "000000"
click at [375, 122] on p "gratis verzending boven € 100" at bounding box center [348, 123] width 99 height 8
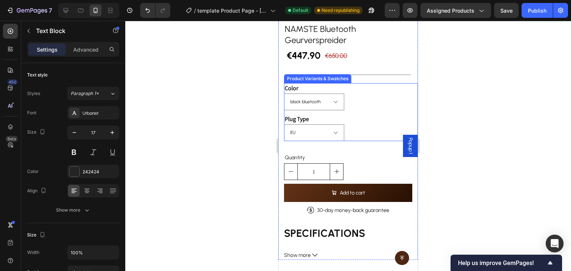
scroll to position [186, 0]
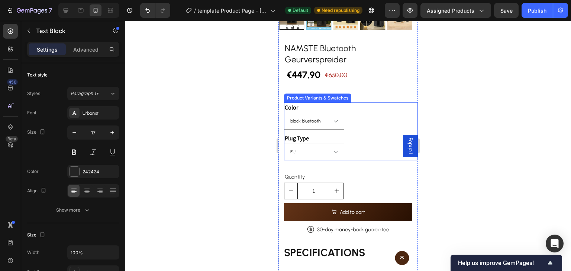
click at [293, 103] on legend "Color" at bounding box center [291, 108] width 15 height 10
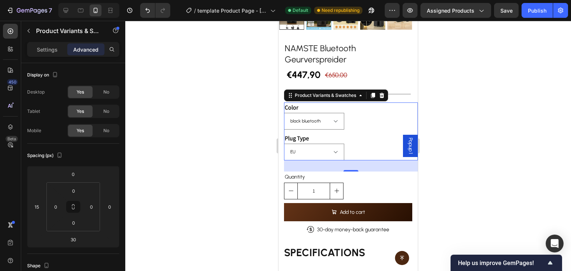
click at [294, 103] on legend "Color" at bounding box center [291, 108] width 15 height 10
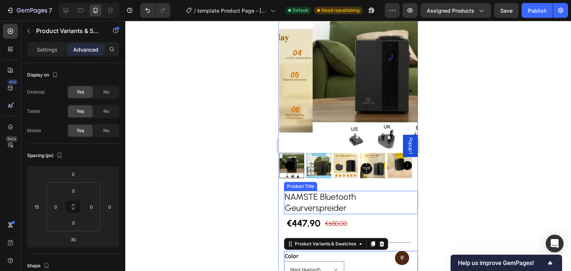
scroll to position [37, 0]
click at [327, 192] on h2 "NAMSTE Bluetooth Geurverspreider" at bounding box center [351, 203] width 134 height 24
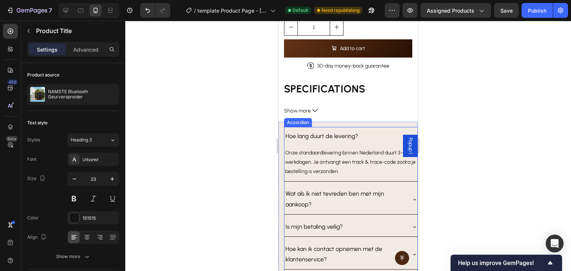
scroll to position [336, 0]
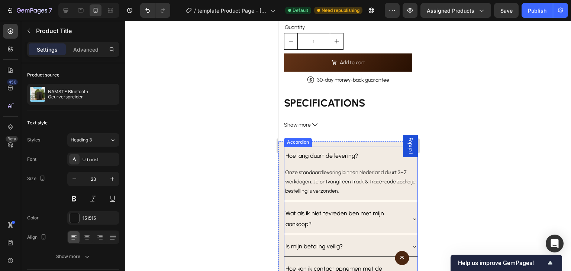
click at [366, 150] on div "Hoe lang duurt de levering?" at bounding box center [344, 156] width 121 height 13
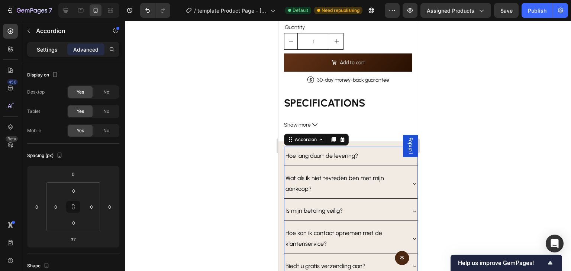
click at [59, 48] on div "Settings" at bounding box center [47, 49] width 37 height 12
type input "8"
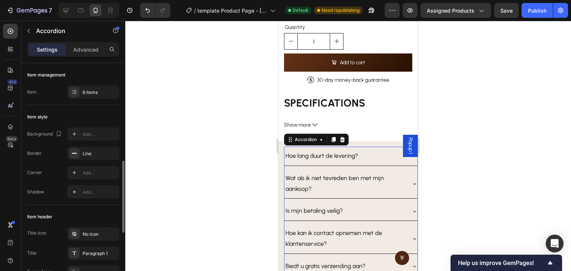
scroll to position [74, 0]
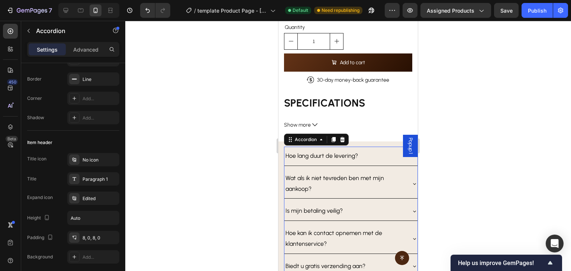
click at [312, 151] on p "Hoe lang duurt de levering?" at bounding box center [321, 156] width 72 height 11
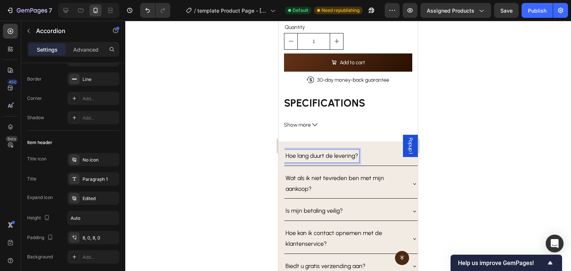
click at [383, 150] on div "Hoe lang duurt de levering?" at bounding box center [344, 156] width 121 height 13
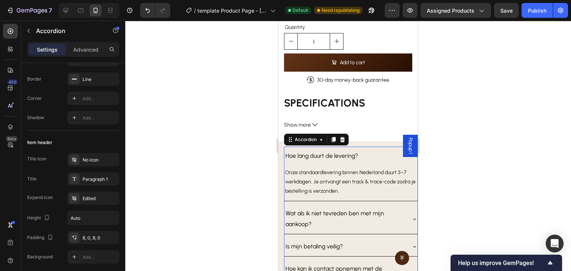
click at [371, 150] on div "Hoe lang duurt de levering?" at bounding box center [344, 156] width 121 height 13
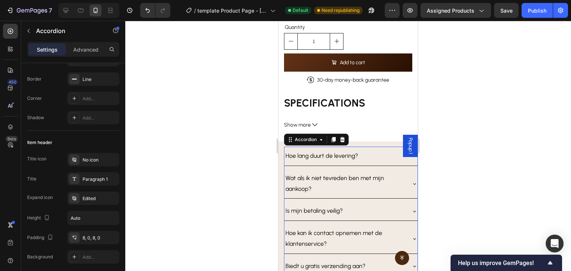
click at [293, 169] on div "Wat als ik niet tevreden ben met mijn aankoop?" at bounding box center [350, 184] width 133 height 30
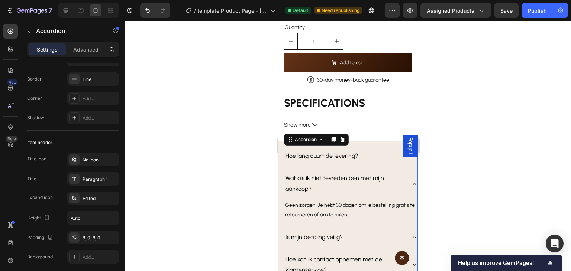
click at [293, 169] on div "Wat als ik niet tevreden ben met mijn aankoop?" at bounding box center [350, 184] width 133 height 30
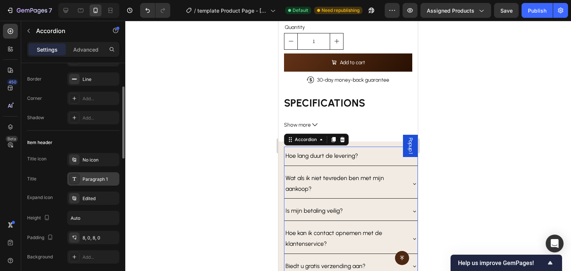
click at [100, 180] on div "Paragraph 1" at bounding box center [100, 179] width 35 height 7
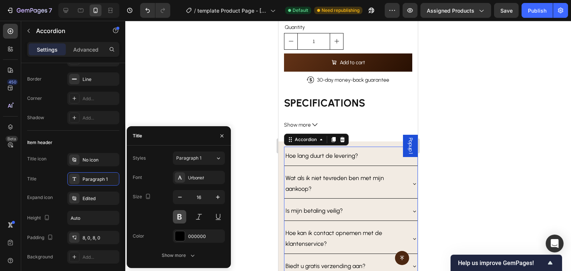
click at [181, 217] on button at bounding box center [179, 216] width 13 height 13
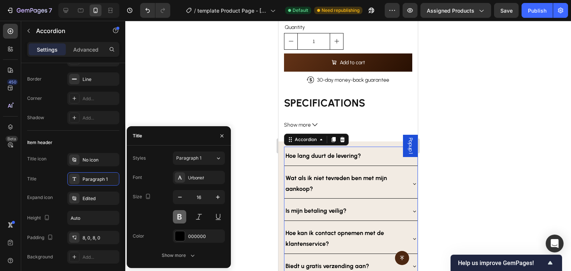
click at [181, 217] on button at bounding box center [179, 216] width 13 height 13
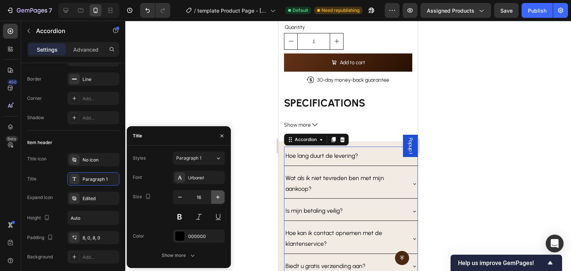
click at [217, 198] on icon "button" at bounding box center [217, 197] width 7 height 7
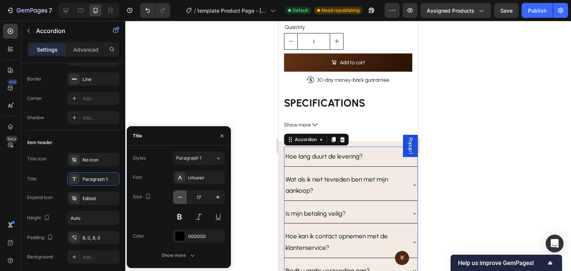
click at [181, 197] on icon "button" at bounding box center [180, 197] width 4 height 1
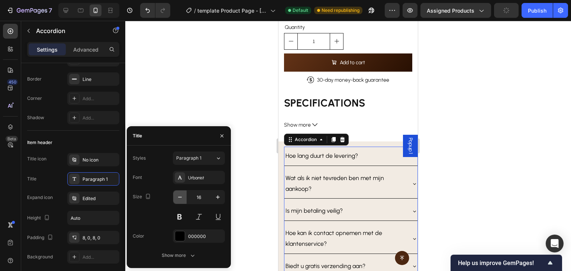
click at [181, 197] on icon "button" at bounding box center [180, 197] width 4 height 1
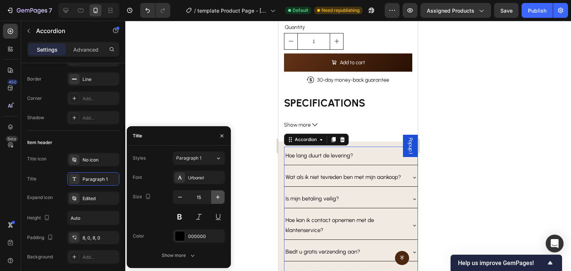
click at [215, 197] on icon "button" at bounding box center [217, 197] width 7 height 7
type input "16"
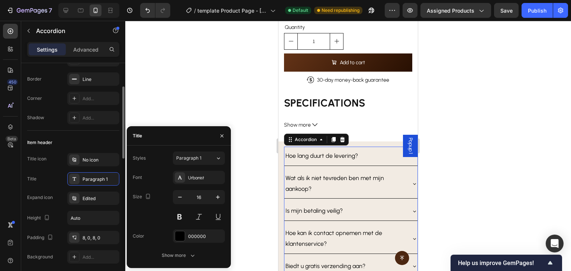
click at [88, 140] on div "Item header" at bounding box center [73, 143] width 92 height 12
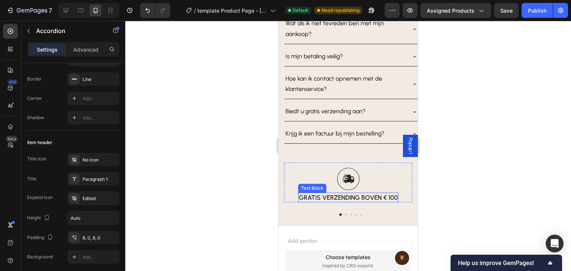
scroll to position [522, 0]
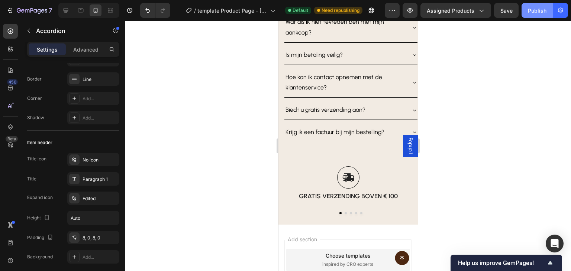
click at [539, 13] on div "Publish" at bounding box center [537, 11] width 19 height 8
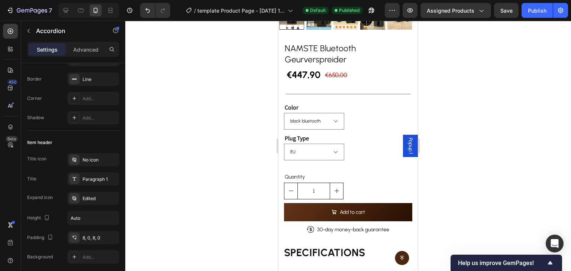
scroll to position [0, 0]
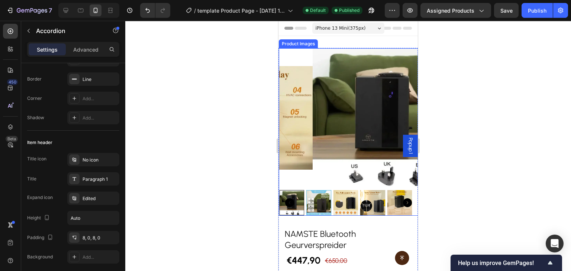
click at [346, 176] on img at bounding box center [382, 118] width 139 height 139
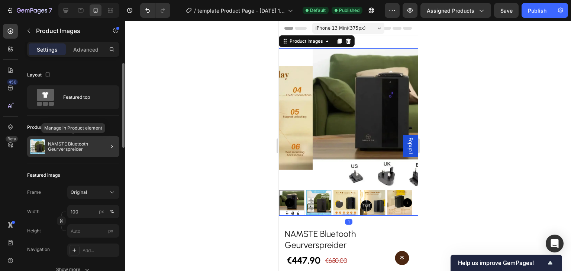
click at [87, 142] on p "NAMSTE Bluetooth Geurverspreider" at bounding box center [82, 147] width 68 height 10
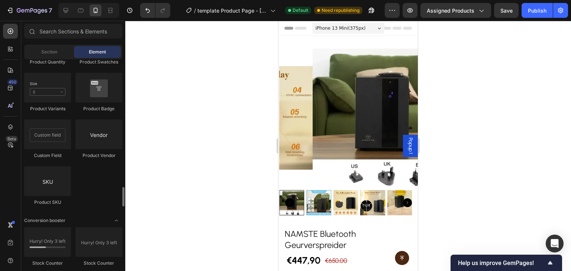
scroll to position [1224, 0]
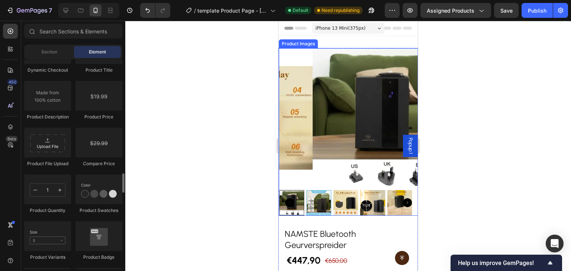
click at [330, 97] on img at bounding box center [382, 118] width 139 height 139
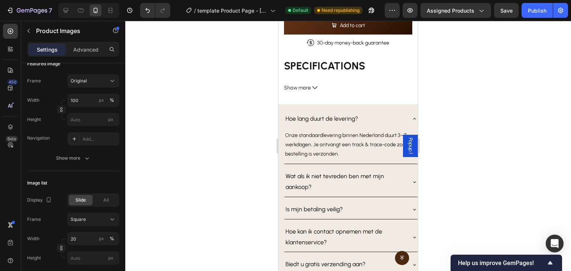
scroll to position [0, 0]
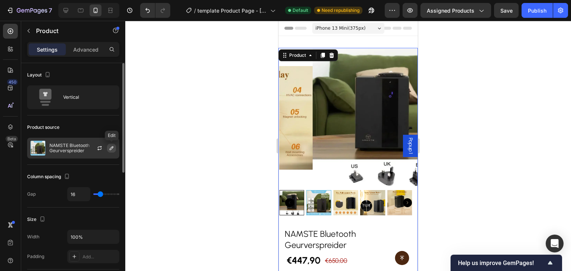
click at [113, 145] on icon "button" at bounding box center [112, 148] width 6 height 6
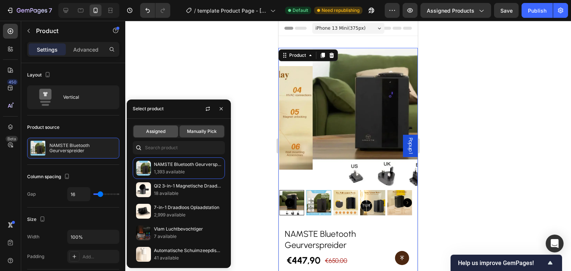
click at [165, 134] on span "Assigned" at bounding box center [155, 131] width 19 height 7
click at [155, 129] on span "Assigned" at bounding box center [155, 131] width 19 height 7
click at [151, 129] on span "Assigned" at bounding box center [155, 131] width 19 height 7
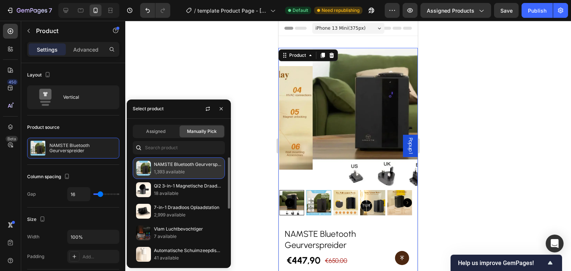
click at [153, 164] on div "NAMSTE Bluetooth Geurverspreider 1,393 available" at bounding box center [179, 169] width 92 height 22
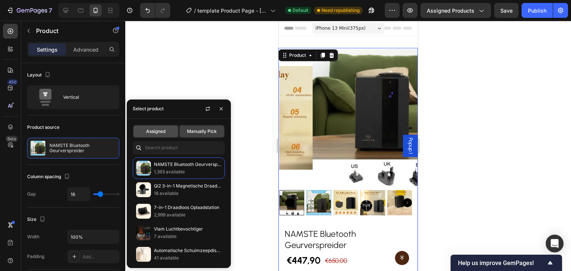
click at [153, 135] on div "Assigned" at bounding box center [155, 132] width 45 height 12
click at [84, 125] on div "Product source" at bounding box center [73, 128] width 92 height 12
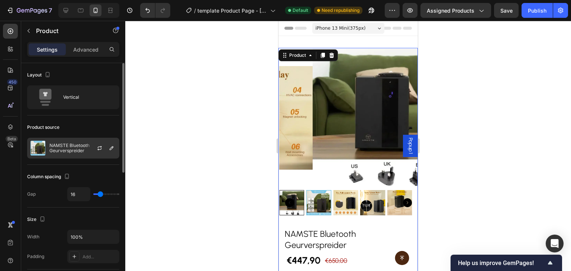
click at [92, 148] on div at bounding box center [102, 148] width 33 height 20
click at [101, 147] on icon "button" at bounding box center [100, 147] width 4 height 2
click at [109, 147] on icon "button" at bounding box center [112, 148] width 6 height 6
click at [88, 131] on div "Product source" at bounding box center [73, 128] width 92 height 12
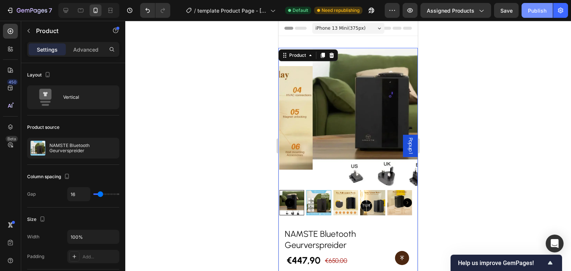
drag, startPoint x: 541, startPoint y: 11, endPoint x: 533, endPoint y: 17, distance: 9.6
click at [541, 12] on div "Publish" at bounding box center [537, 11] width 19 height 8
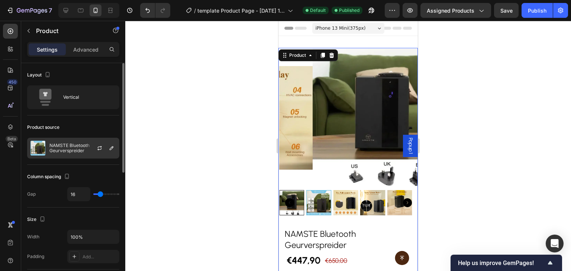
click at [79, 145] on p "NAMSTE Bluetooth Geurverspreider" at bounding box center [82, 148] width 67 height 10
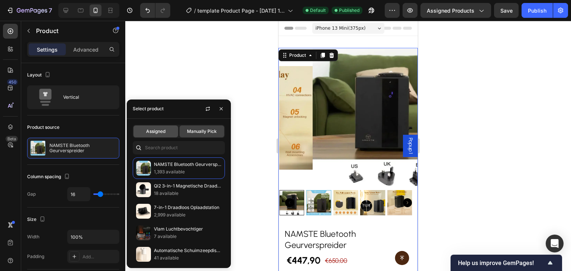
click at [163, 127] on div "Assigned" at bounding box center [155, 132] width 45 height 12
click at [161, 132] on span "Assigned" at bounding box center [155, 131] width 19 height 7
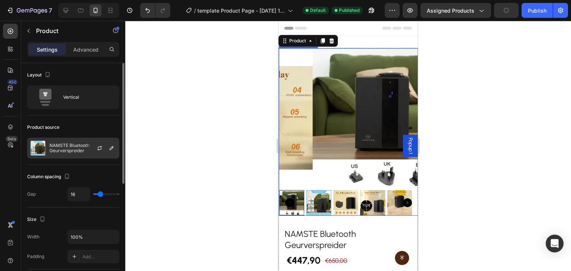
click at [79, 144] on p "NAMSTE Bluetooth Geurverspreider" at bounding box center [82, 148] width 67 height 10
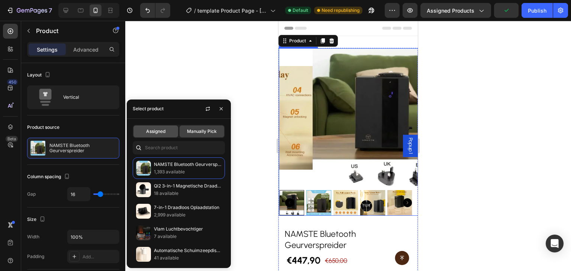
click at [147, 136] on div "Assigned" at bounding box center [155, 132] width 45 height 12
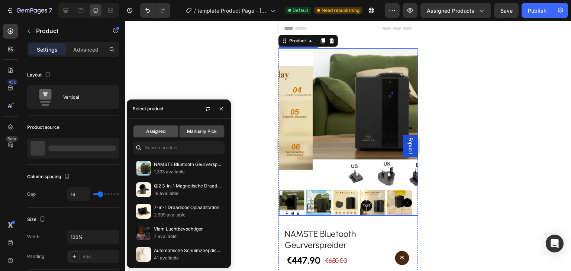
click at [152, 130] on span "Assigned" at bounding box center [155, 131] width 19 height 7
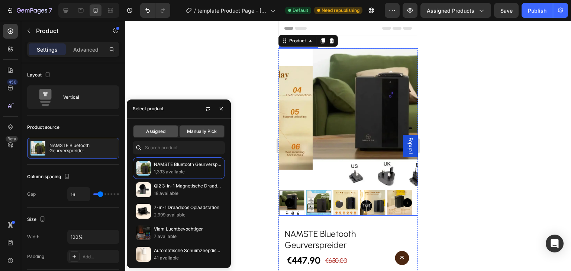
click at [153, 133] on span "Assigned" at bounding box center [155, 131] width 19 height 7
click at [159, 135] on div "Assigned" at bounding box center [155, 132] width 45 height 12
click at [190, 132] on span "Manually Pick" at bounding box center [202, 131] width 30 height 7
click at [155, 132] on span "Assigned" at bounding box center [155, 131] width 19 height 7
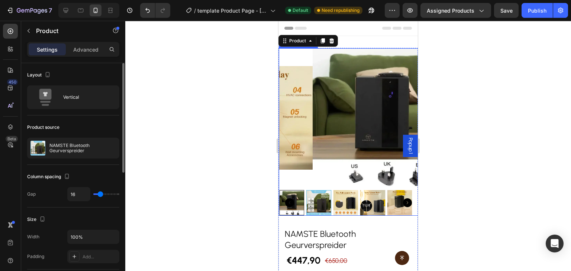
click at [109, 122] on div "Product source" at bounding box center [73, 128] width 92 height 12
click at [86, 143] on div at bounding box center [102, 148] width 33 height 20
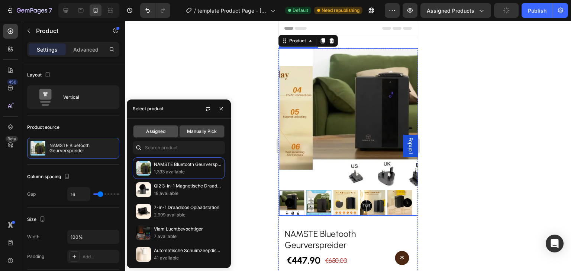
click at [153, 126] on div "Assigned" at bounding box center [155, 132] width 45 height 12
click at [147, 133] on span "Assigned" at bounding box center [155, 131] width 19 height 7
click at [158, 137] on div "Assigned" at bounding box center [155, 132] width 45 height 12
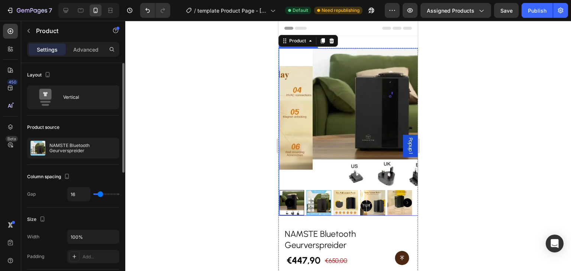
click at [98, 126] on div "Product source" at bounding box center [73, 128] width 92 height 12
click at [80, 151] on p "NAMSTE Bluetooth Geurverspreider" at bounding box center [82, 148] width 67 height 10
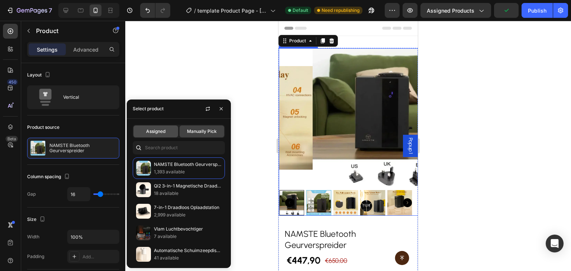
click at [154, 134] on span "Assigned" at bounding box center [155, 131] width 19 height 7
click at [166, 133] on div "Assigned" at bounding box center [155, 132] width 45 height 12
click at [170, 129] on div "Assigned" at bounding box center [155, 132] width 45 height 12
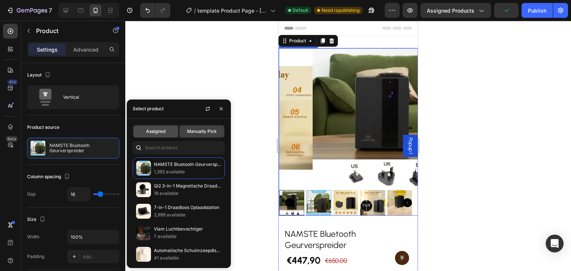
click at [170, 129] on div "Assigned" at bounding box center [155, 132] width 45 height 12
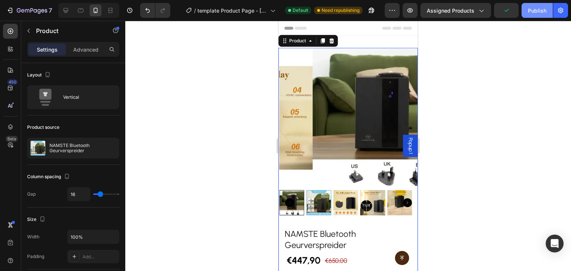
click at [532, 10] on div "Publish" at bounding box center [537, 11] width 19 height 8
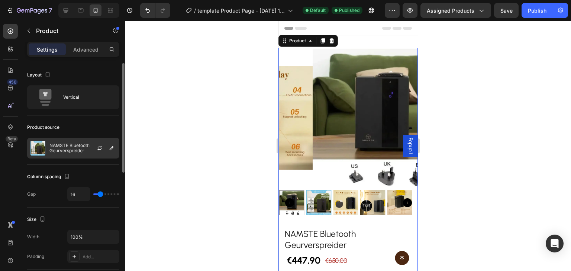
click at [45, 149] on img at bounding box center [37, 148] width 15 height 15
click at [94, 143] on div at bounding box center [102, 148] width 33 height 20
click at [93, 165] on div "Column spacing Gap 16" at bounding box center [73, 186] width 92 height 43
